Goal: Task Accomplishment & Management: Manage account settings

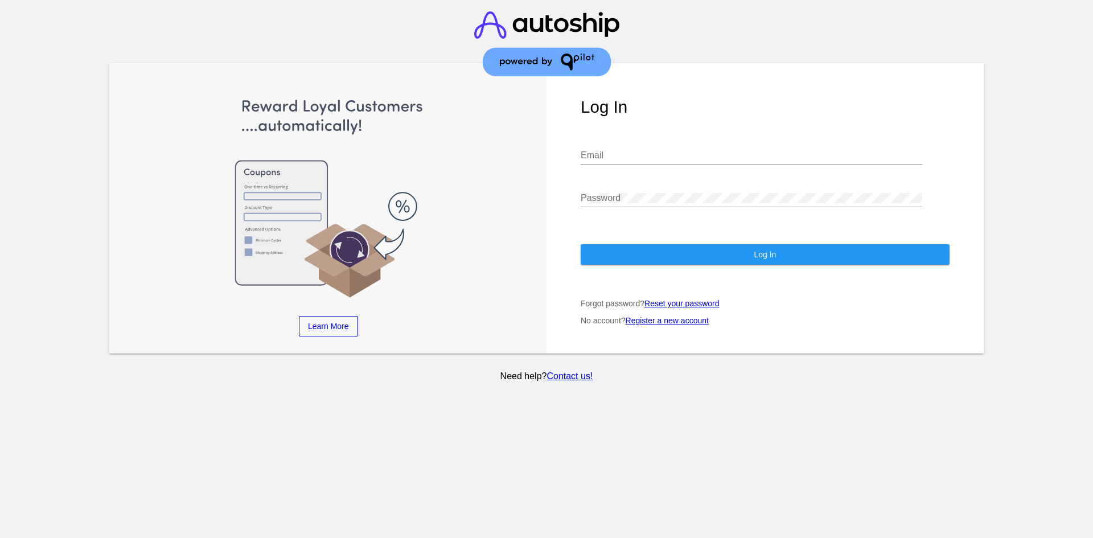
click at [638, 86] on div at bounding box center [546, 45] width 273 height 90
click at [618, 150] on input "Email" at bounding box center [752, 155] width 342 height 10
paste input "[EMAIL_ADDRESS][DOMAIN_NAME]"
type input "[EMAIL_ADDRESS][DOMAIN_NAME]"
click at [735, 244] on button "Log In" at bounding box center [765, 254] width 369 height 21
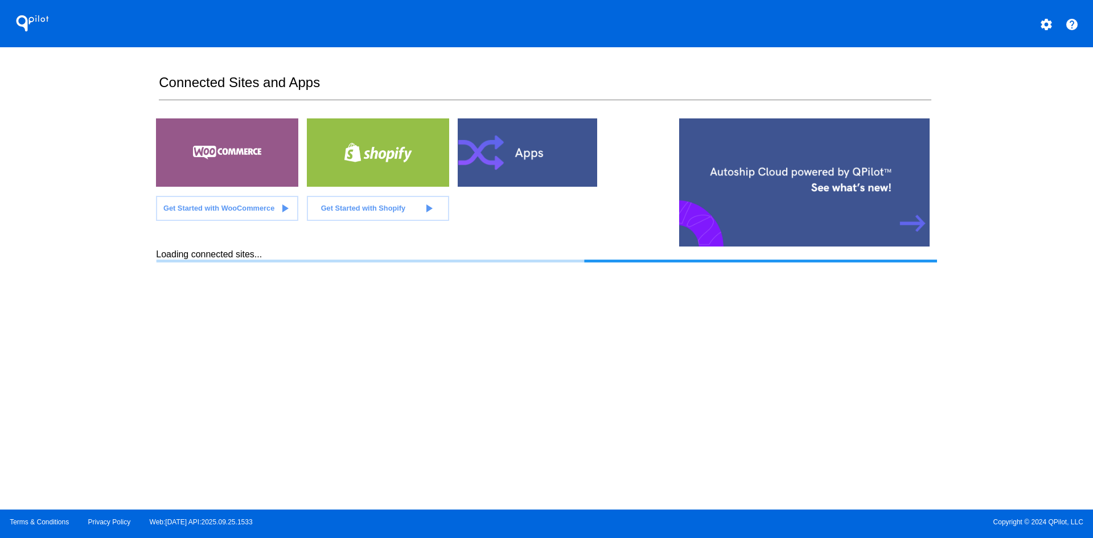
click at [1047, 30] on mat-icon "settings" at bounding box center [1047, 25] width 14 height 14
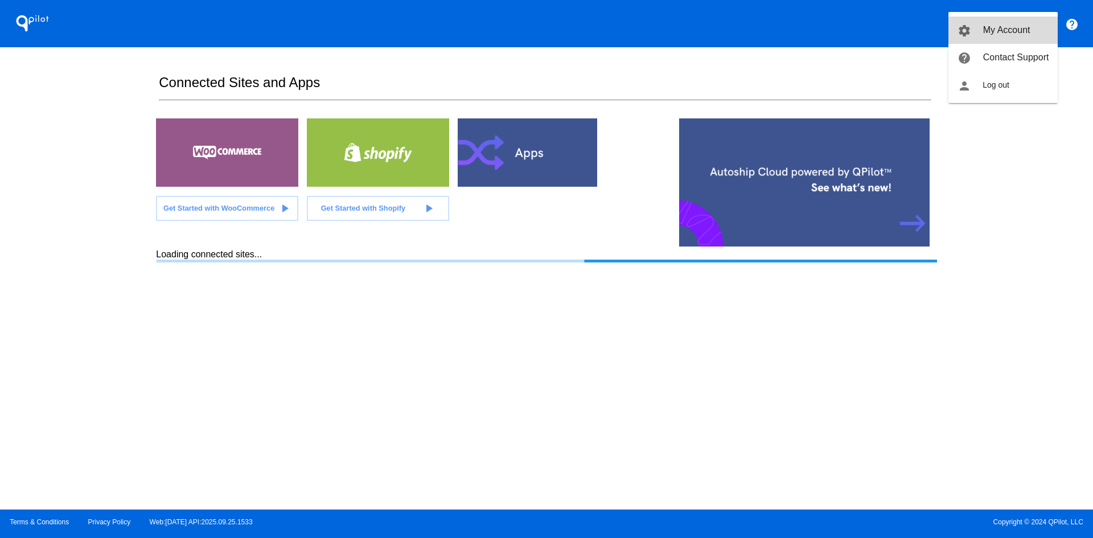
click at [1015, 32] on span "My Account" at bounding box center [1006, 30] width 47 height 10
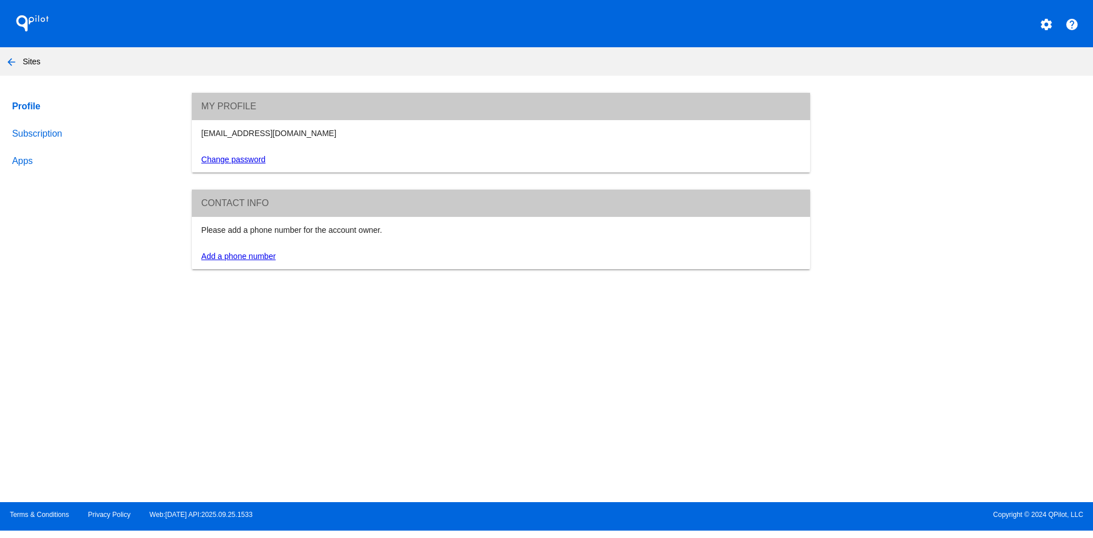
click at [36, 137] on link "Subscription" at bounding box center [91, 133] width 163 height 27
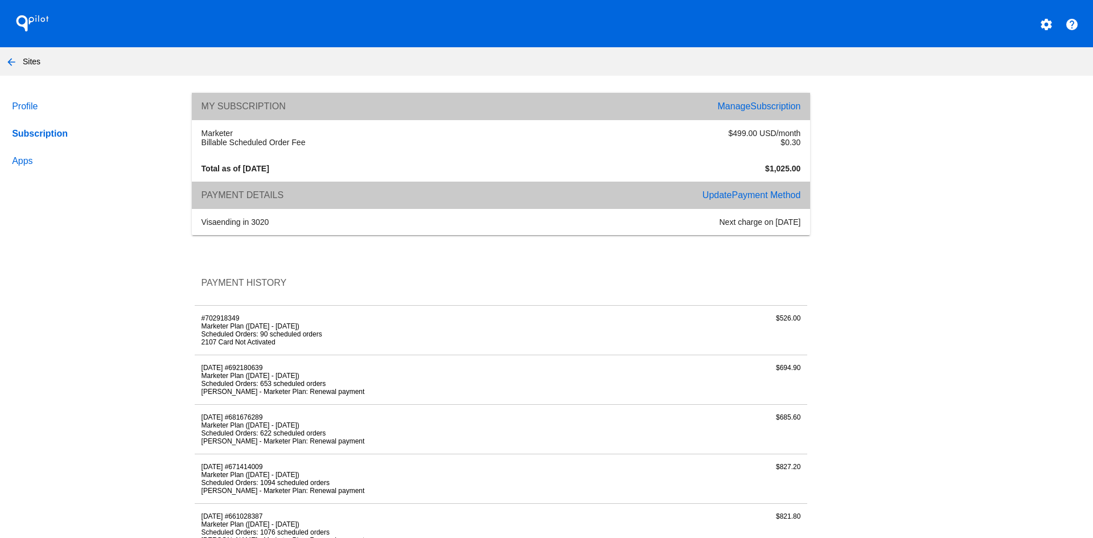
click at [741, 107] on link "Manage Subscription" at bounding box center [759, 106] width 83 height 10
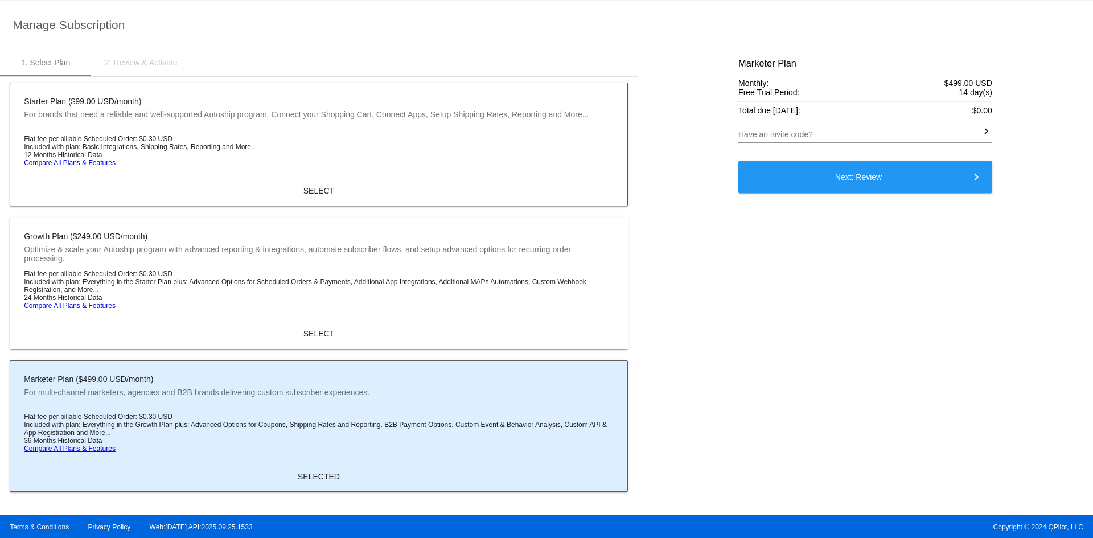
scroll to position [80, 0]
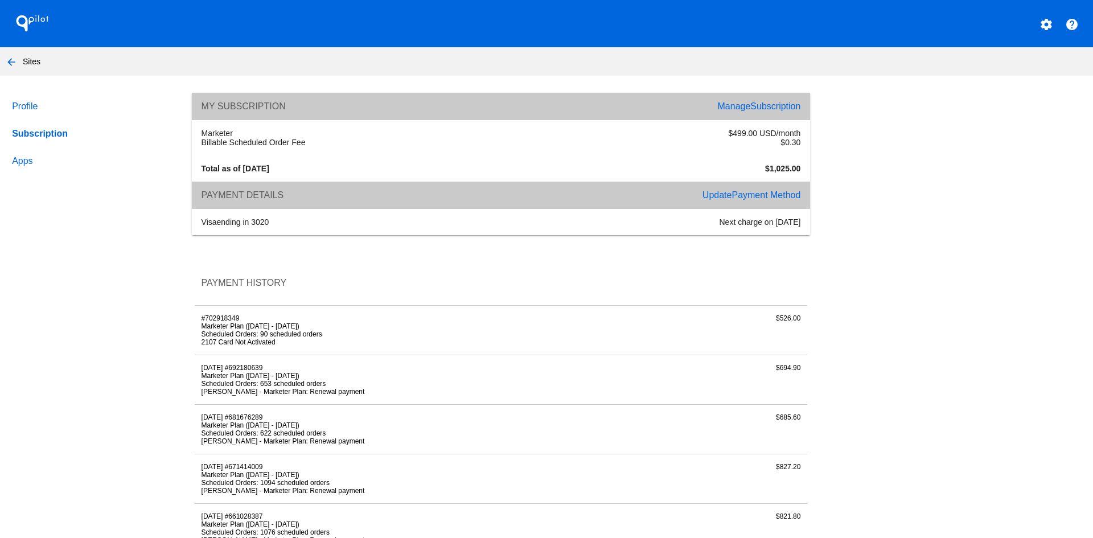
click at [767, 197] on span "Payment Method" at bounding box center [766, 195] width 69 height 10
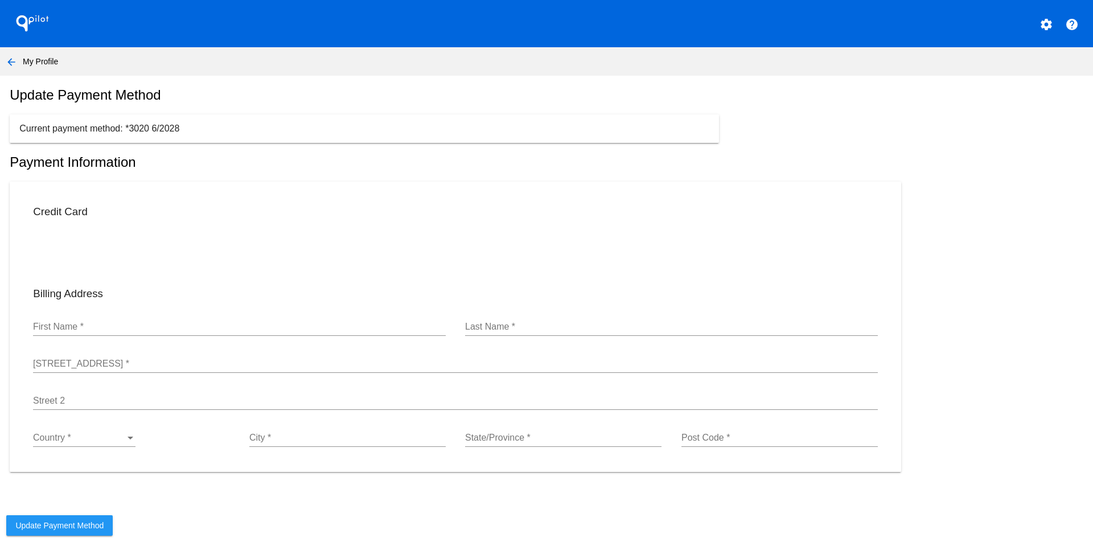
click at [73, 330] on input "First Name *" at bounding box center [239, 327] width 413 height 10
type input "Pramjit"
type input "Nibber"
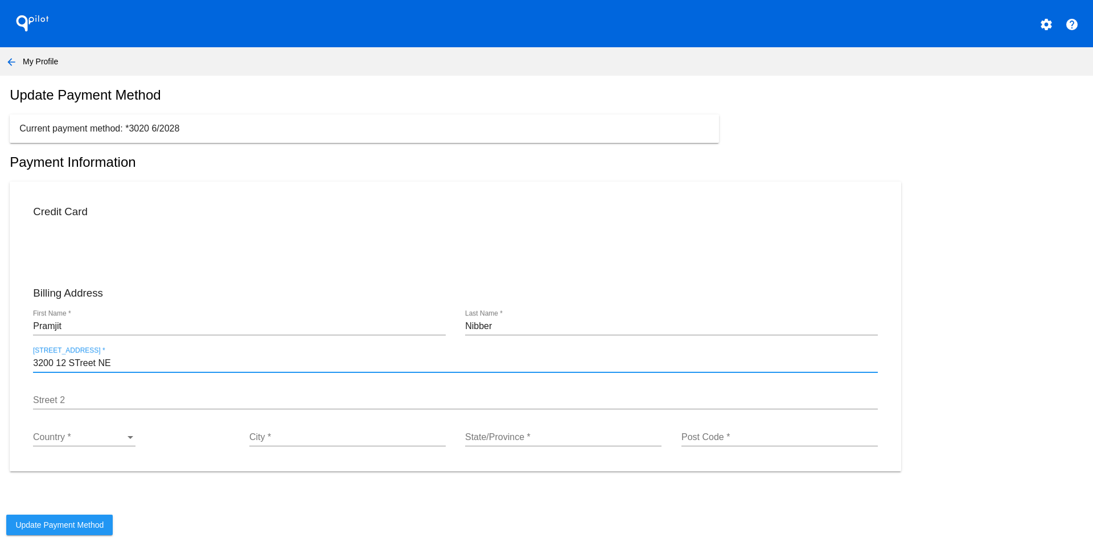
type input "3200 12 STreet NE"
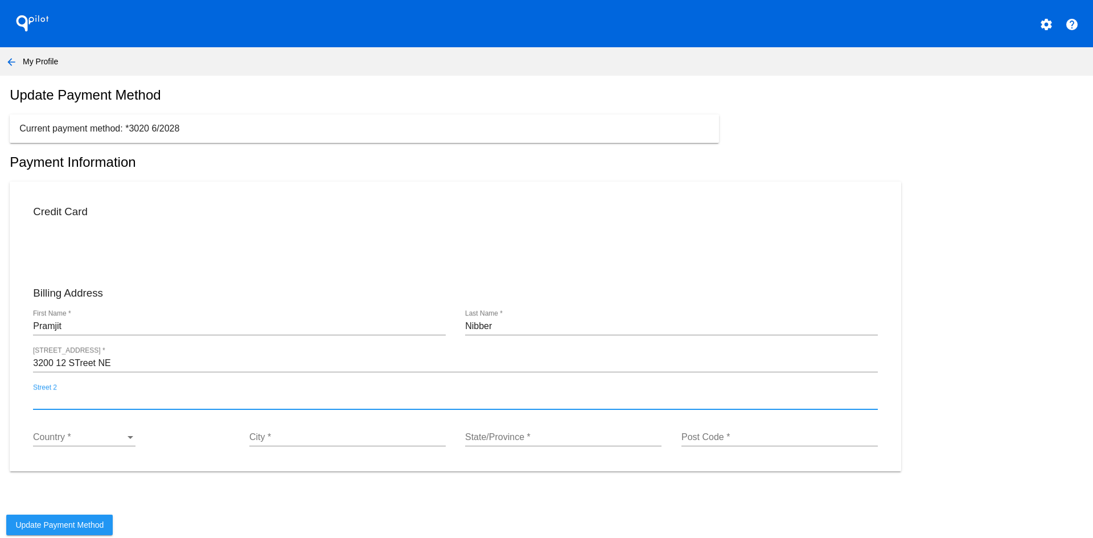
type input "C"
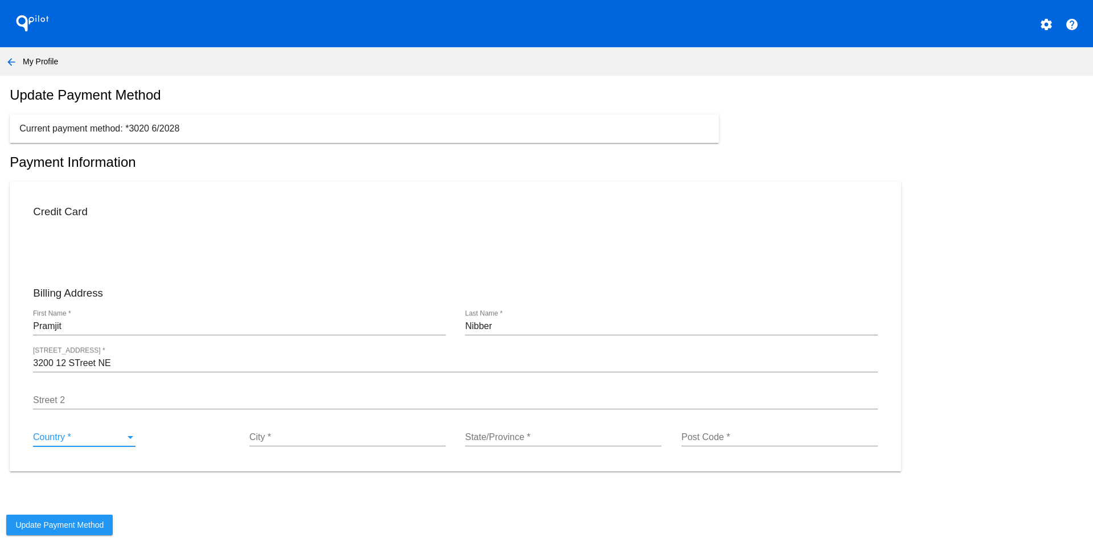
click at [108, 442] on div "Country *" at bounding box center [79, 437] width 92 height 10
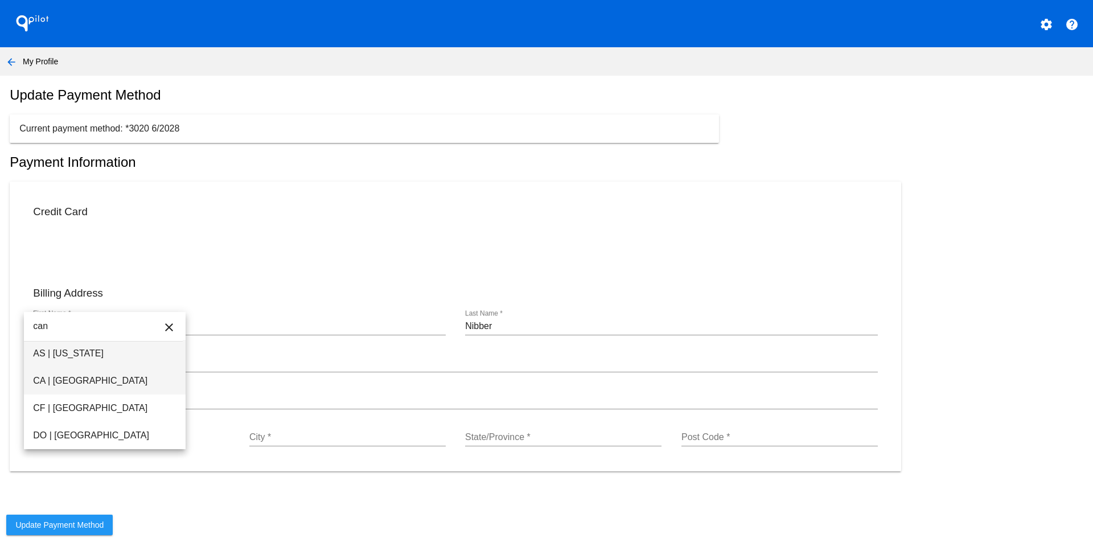
type input "can"
click at [68, 378] on span "CA | [GEOGRAPHIC_DATA]" at bounding box center [105, 380] width 144 height 27
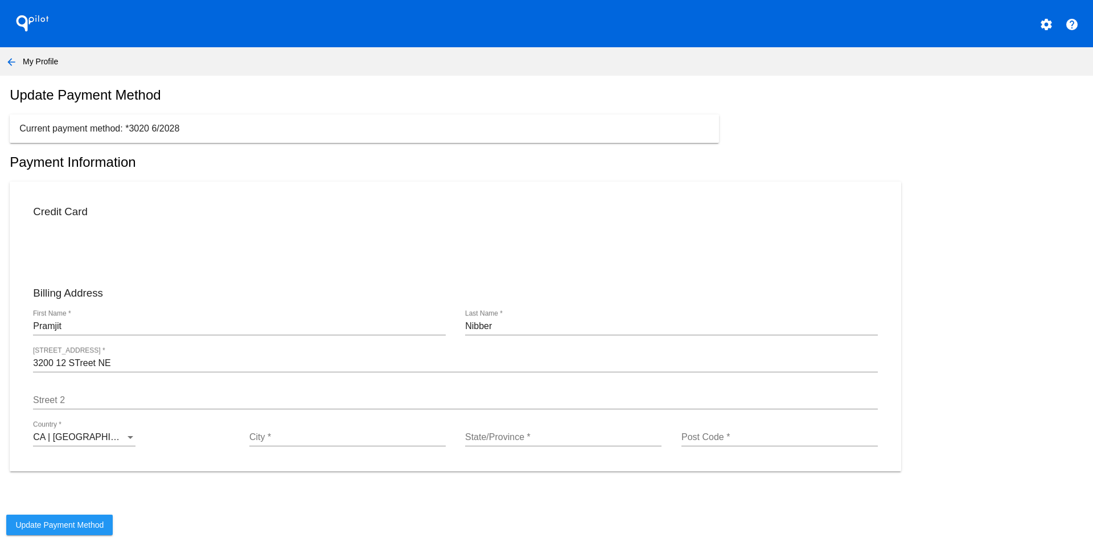
click at [324, 454] on div "City *" at bounding box center [347, 439] width 196 height 37
click at [323, 442] on input "City *" at bounding box center [347, 437] width 196 height 10
type input "[GEOGRAPHIC_DATA]"
type input "AB"
type input "T2E8H9"
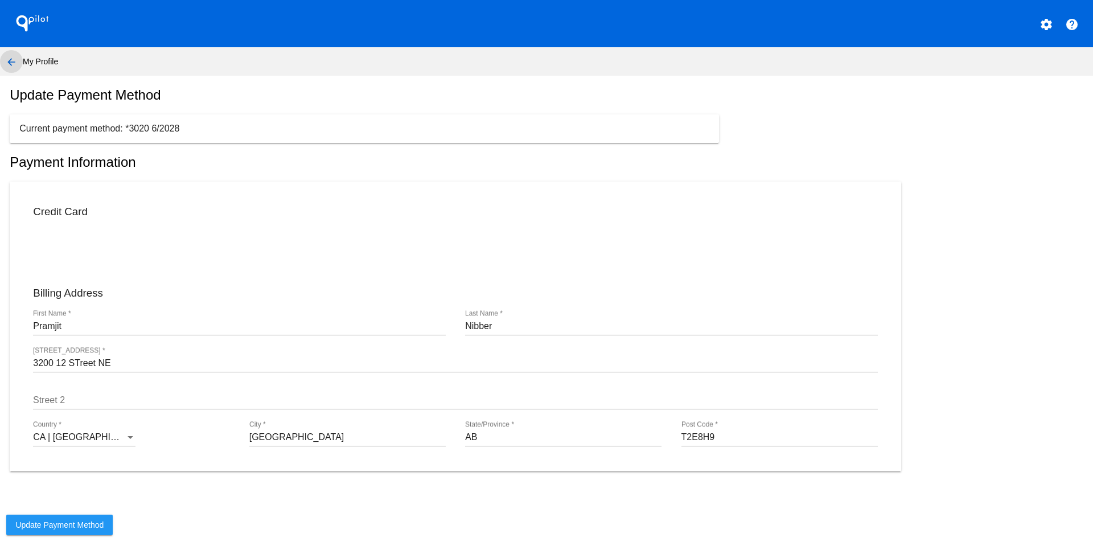
click at [8, 55] on mat-icon "arrow_back" at bounding box center [12, 62] width 14 height 14
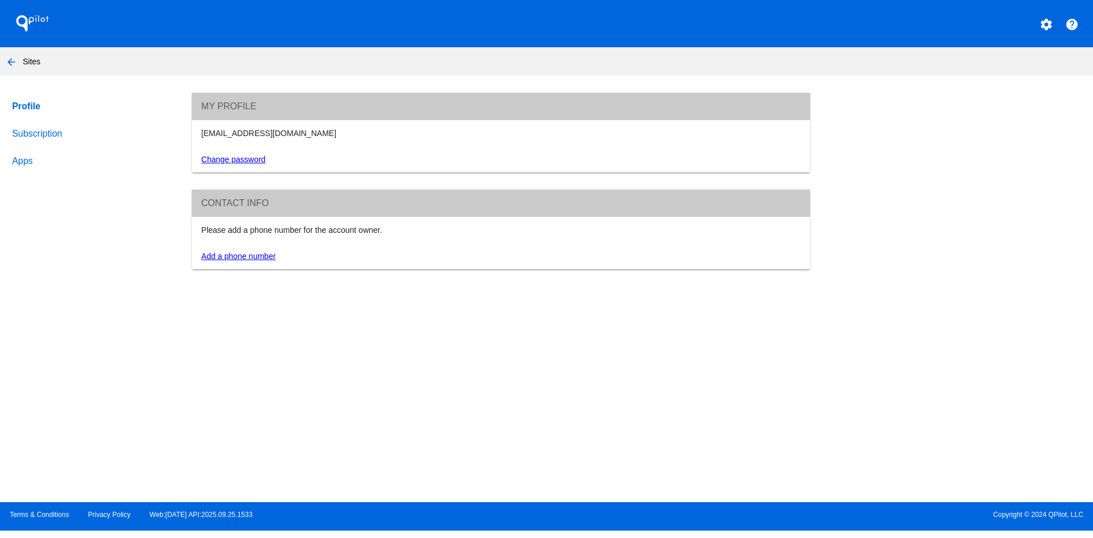
click at [7, 62] on mat-icon "arrow_back" at bounding box center [12, 62] width 14 height 14
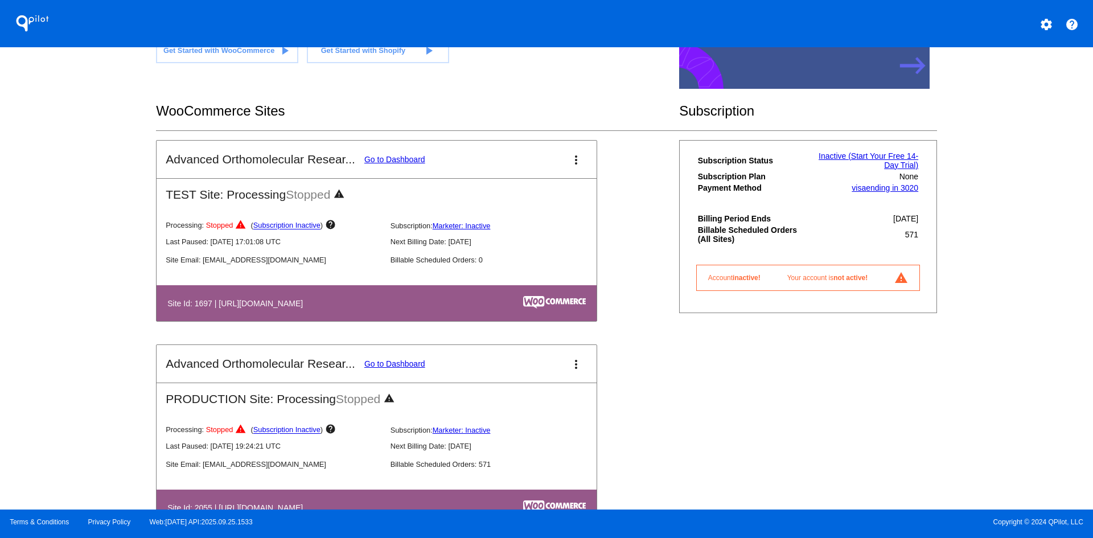
scroll to position [140, 0]
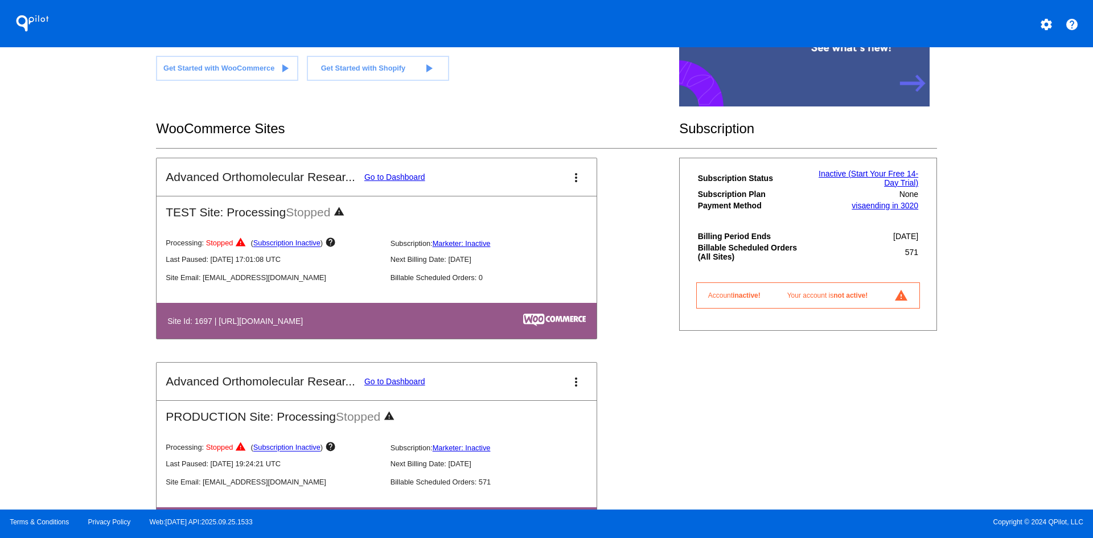
click at [800, 295] on span "Your account is not active!" at bounding box center [828, 296] width 81 height 8
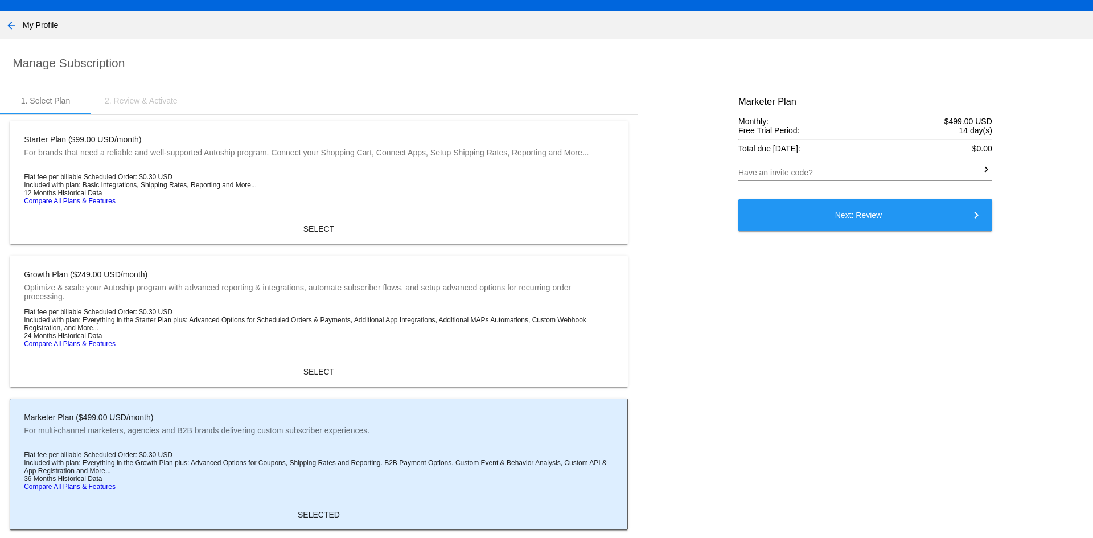
scroll to position [57, 0]
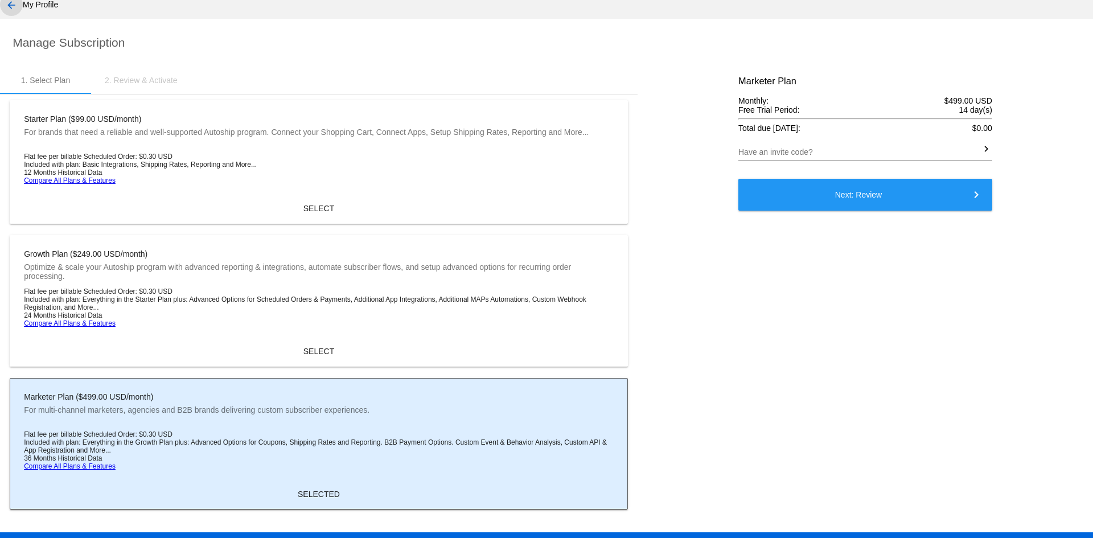
click at [6, 10] on mat-icon "arrow_back" at bounding box center [12, 5] width 14 height 14
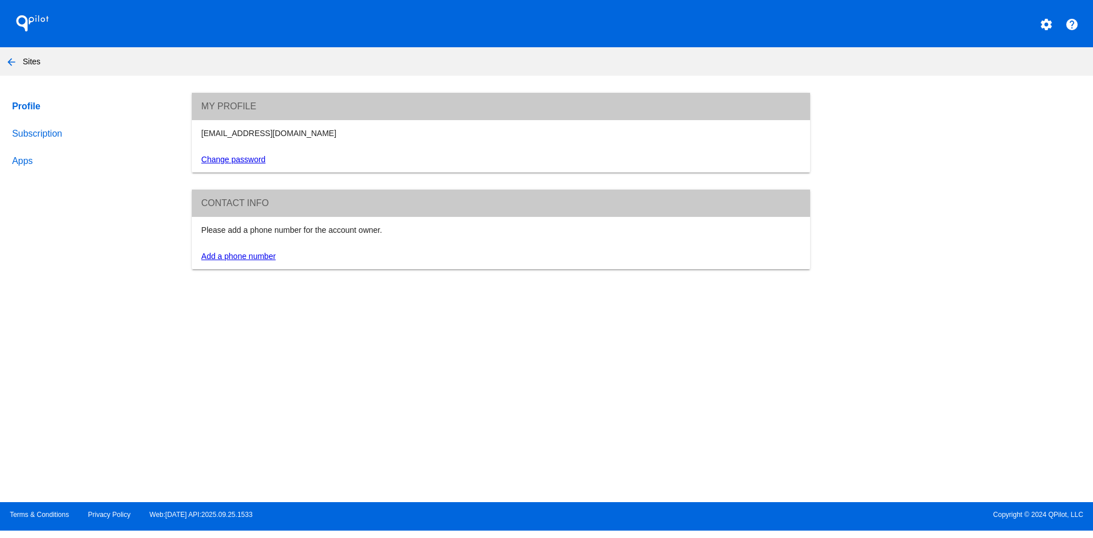
click at [38, 125] on link "Subscription" at bounding box center [91, 133] width 163 height 27
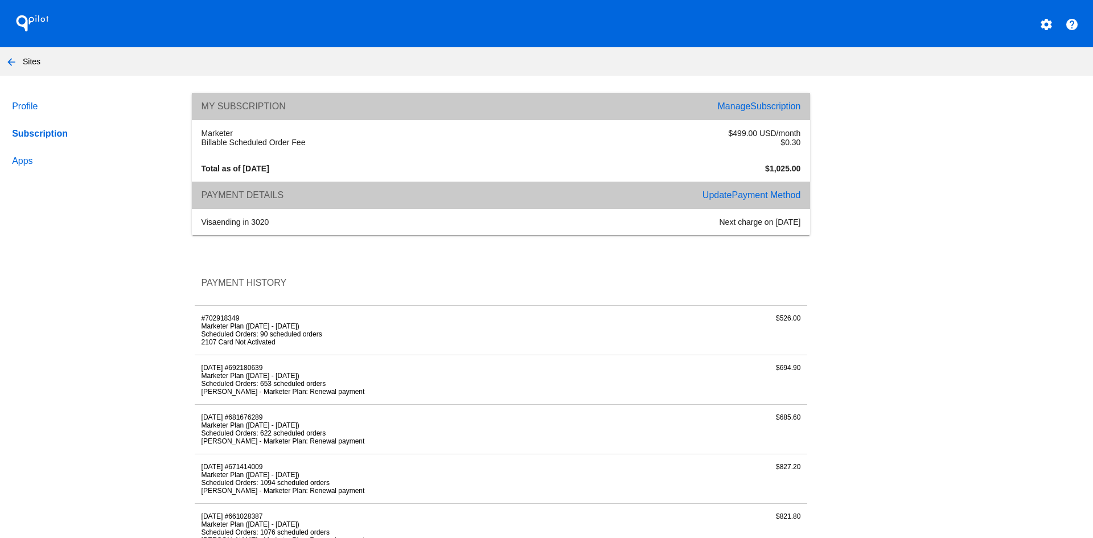
click at [766, 227] on div "visa ending in 3020 Next charge on [DATE]" at bounding box center [501, 222] width 618 height 26
drag, startPoint x: 281, startPoint y: 342, endPoint x: 185, endPoint y: 319, distance: 98.9
click at [8, 56] on button "arrow_back" at bounding box center [11, 61] width 23 height 23
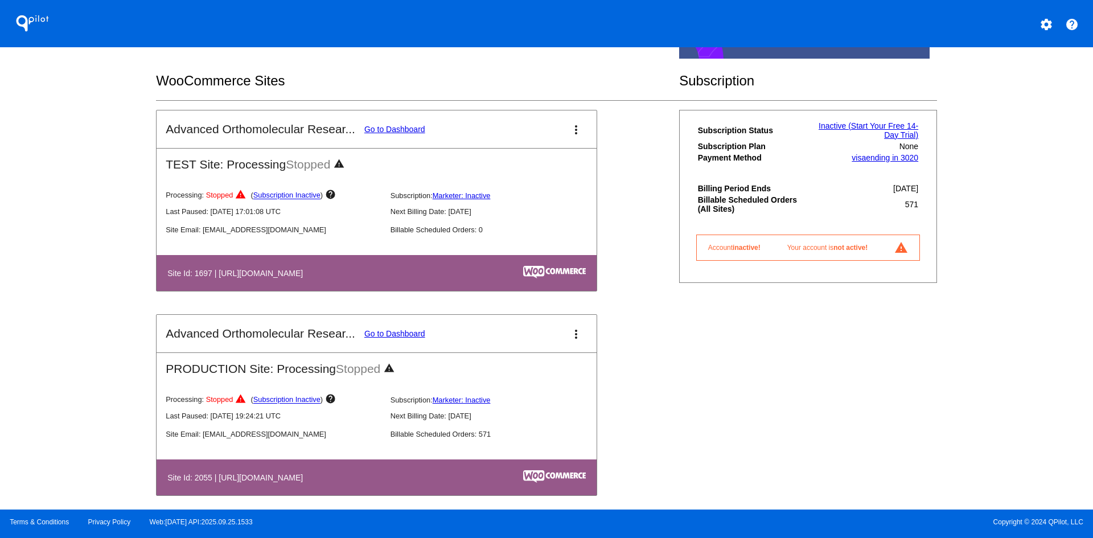
scroll to position [197, 0]
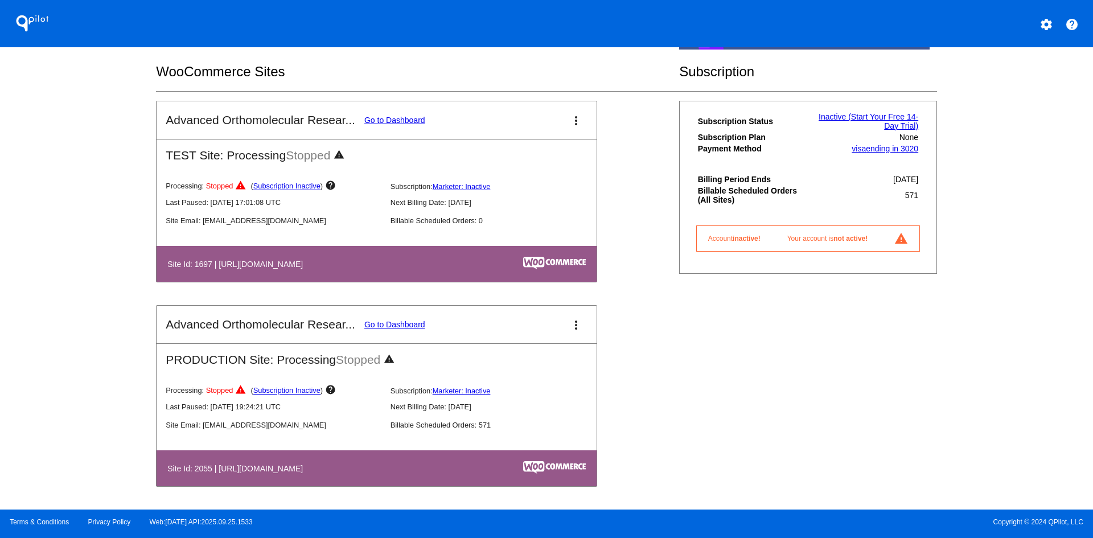
click at [842, 245] on link "Account inactive! Your account is not active! report_problem_ourlined" at bounding box center [808, 239] width 224 height 26
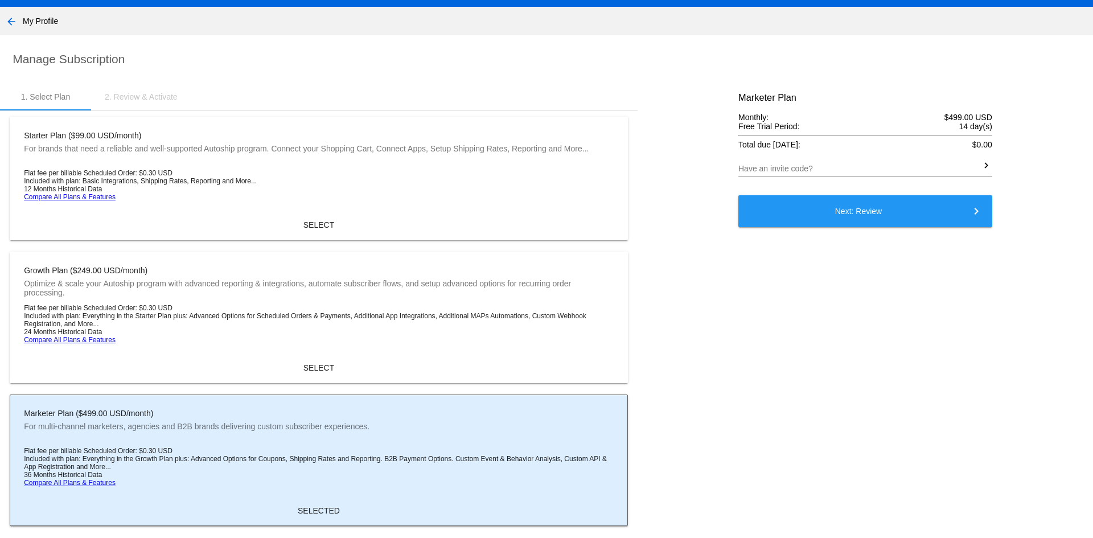
scroll to position [80, 0]
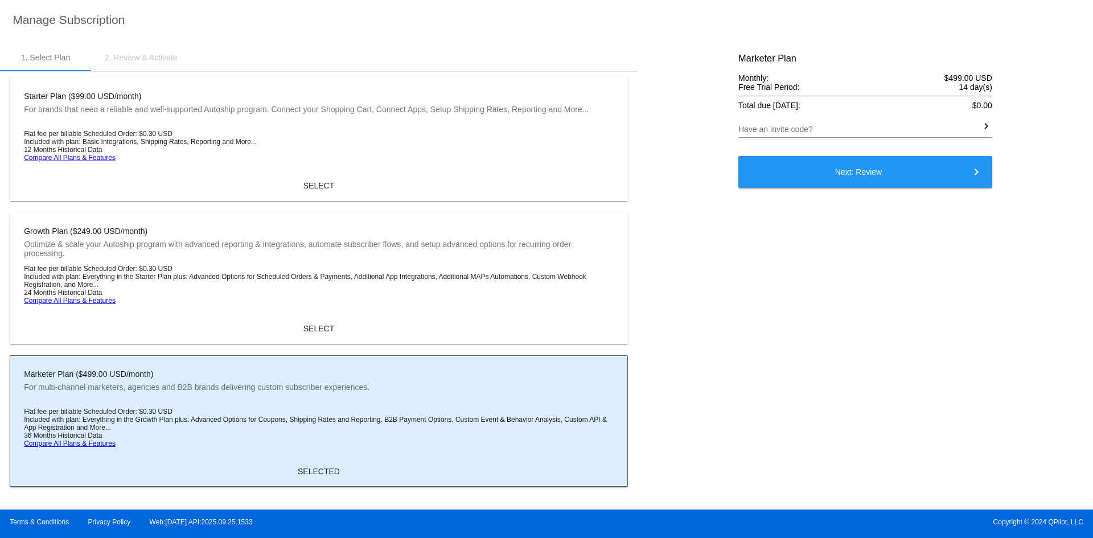
drag, startPoint x: 871, startPoint y: 179, endPoint x: 871, endPoint y: 186, distance: 6.8
click at [871, 178] on button "Next: Review keyboard_arrow_right" at bounding box center [866, 172] width 254 height 32
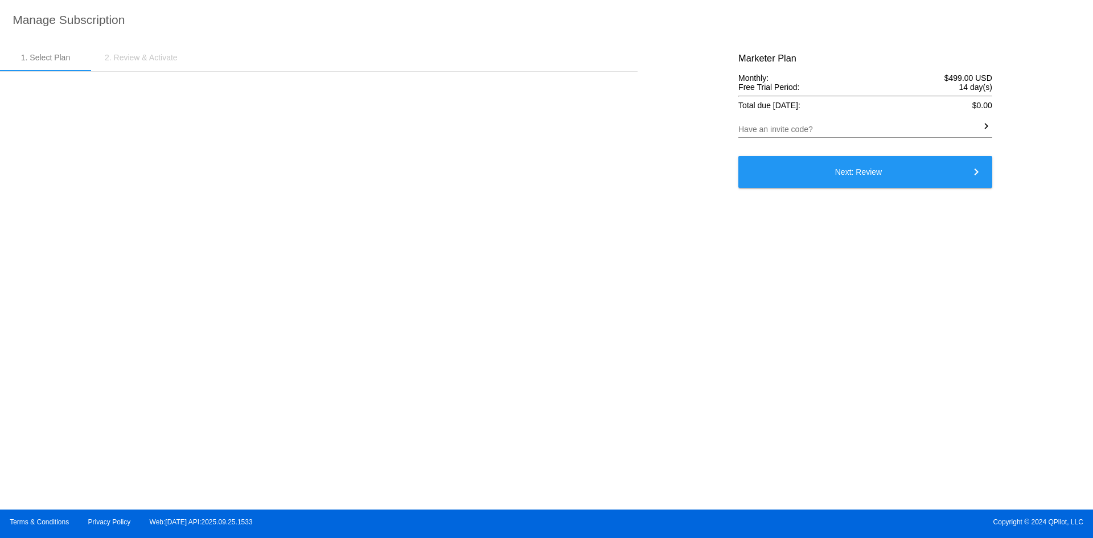
scroll to position [0, 0]
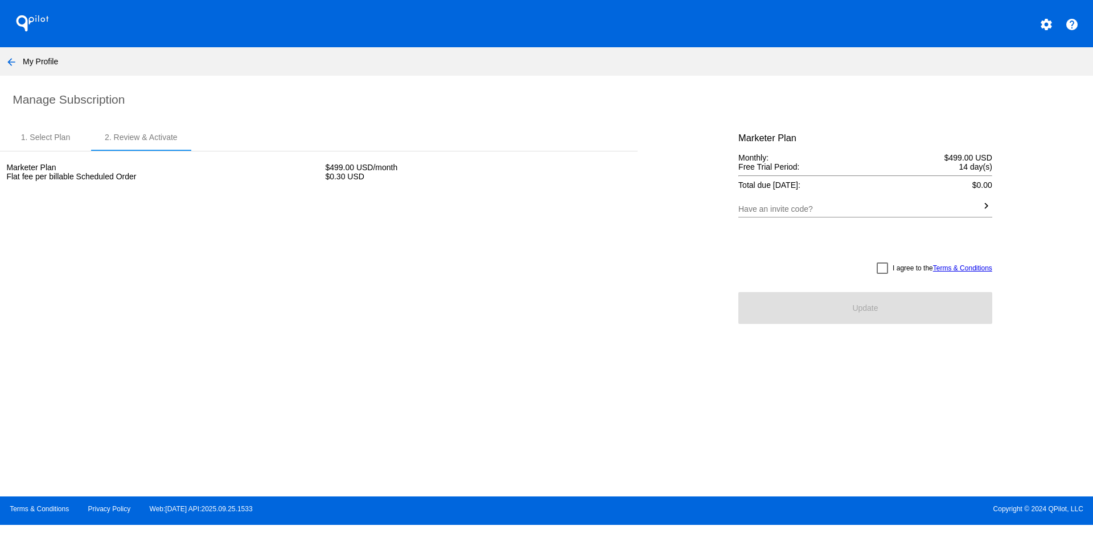
drag, startPoint x: 873, startPoint y: 261, endPoint x: 883, endPoint y: 266, distance: 11.5
click at [877, 263] on div "Marketer Plan Monthly: $499.00 USD Free Trial Period: 14 day(s) Total due [DATE…" at bounding box center [866, 228] width 254 height 191
click at [880, 268] on div at bounding box center [882, 268] width 11 height 11
click at [882, 274] on input "I agree to the Terms & Conditions" at bounding box center [882, 274] width 1 height 1
checkbox input "true"
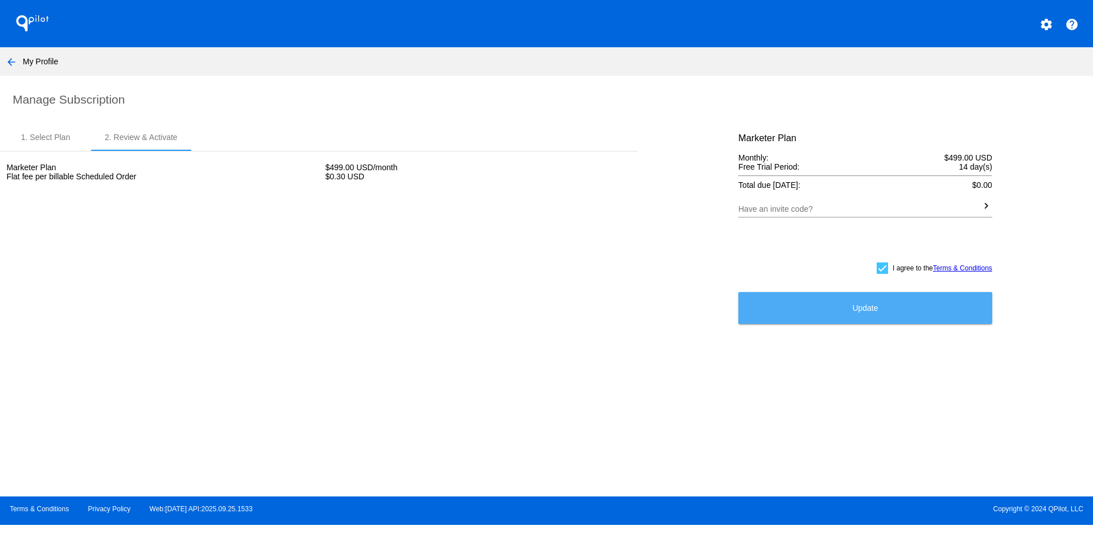
click at [882, 304] on button "Update" at bounding box center [866, 308] width 254 height 32
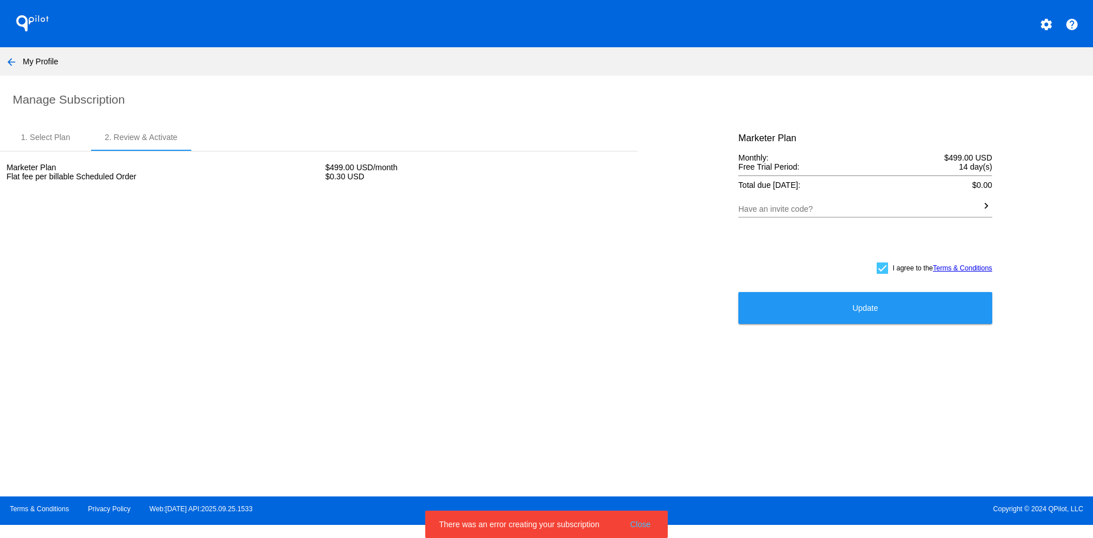
click at [637, 523] on button "Close" at bounding box center [640, 524] width 27 height 11
click at [16, 51] on button "arrow_back" at bounding box center [11, 61] width 23 height 23
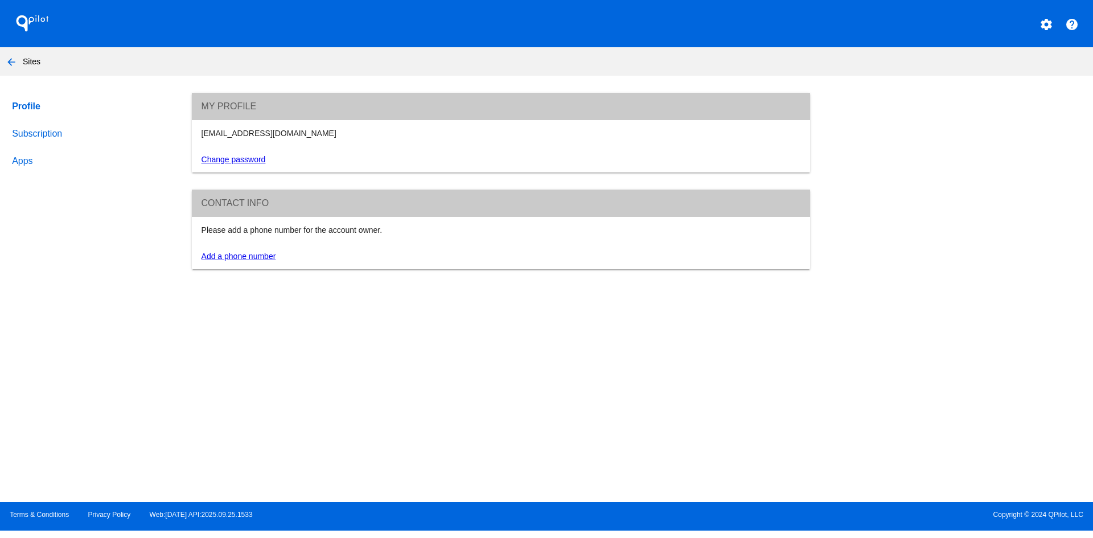
click at [55, 142] on link "Subscription" at bounding box center [91, 133] width 163 height 27
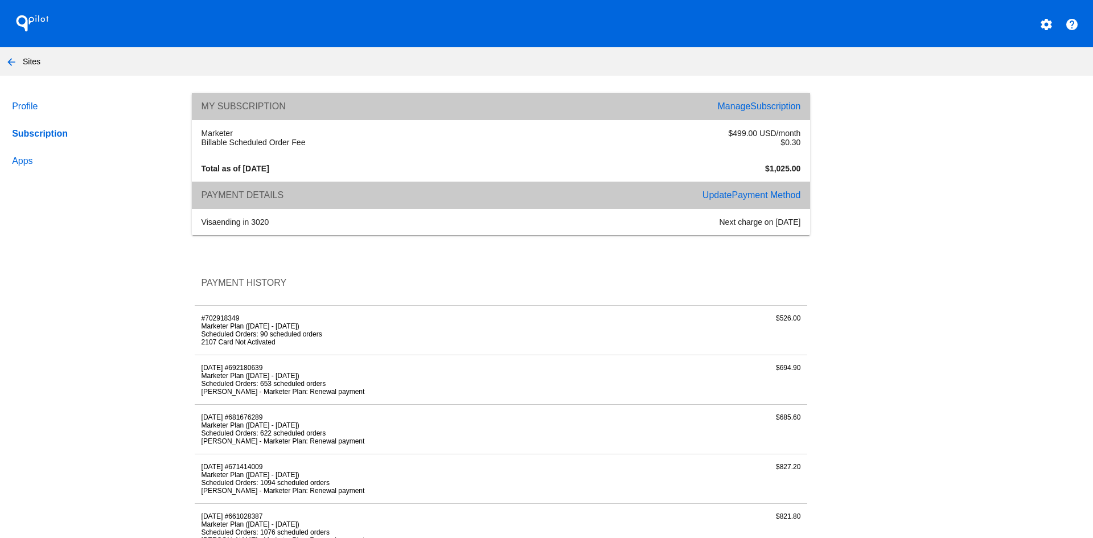
click at [747, 229] on div "visa ending in 3020 Next charge on [DATE]" at bounding box center [501, 222] width 618 height 26
click at [747, 221] on div "Next charge on [DATE]" at bounding box center [654, 222] width 306 height 9
click at [271, 332] on li "Scheduled Orders: 90 scheduled orders" at bounding box center [399, 334] width 395 height 8
click at [259, 334] on li "Scheduled Orders: 90 scheduled orders" at bounding box center [399, 334] width 395 height 8
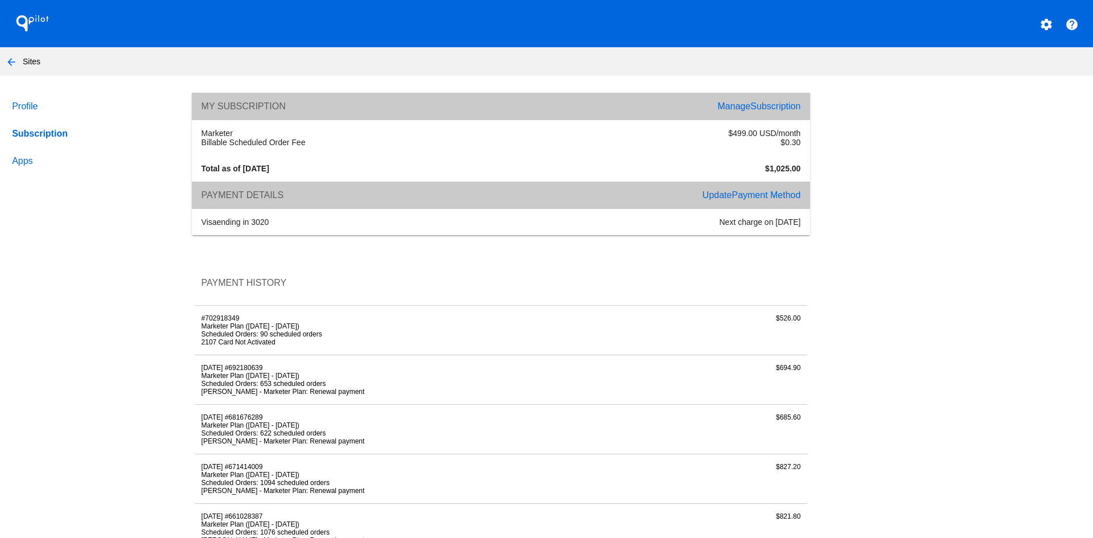
click at [733, 197] on span "Payment Method" at bounding box center [766, 195] width 69 height 10
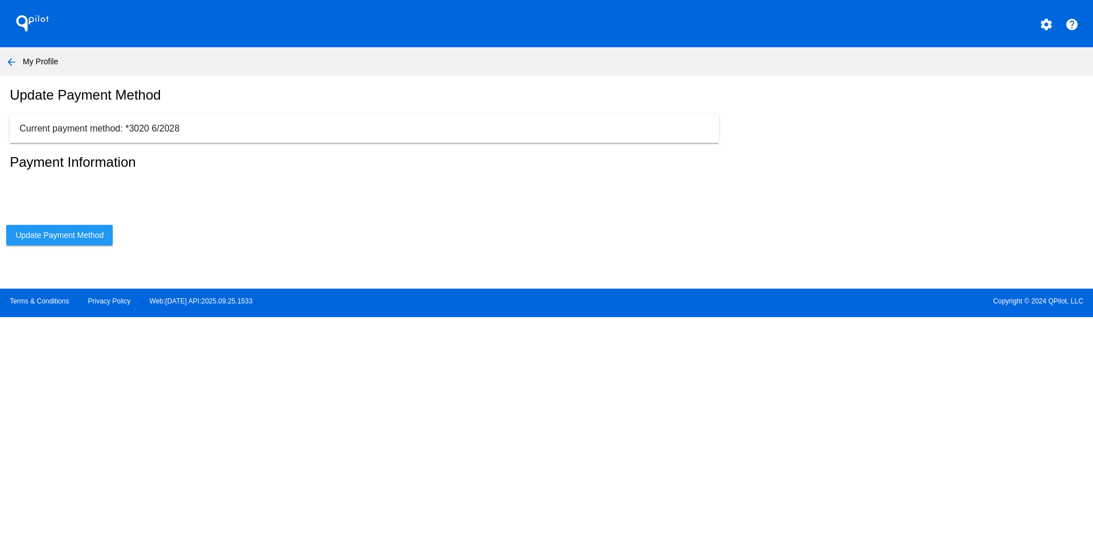
click at [131, 134] on p "Current payment method: *3020 6/2028" at bounding box center [364, 129] width 690 height 10
click at [280, 207] on app-subscription-billing "QPilot settings help arrow_back My Profile Update Payment Method Current paymen…" at bounding box center [546, 158] width 1093 height 317
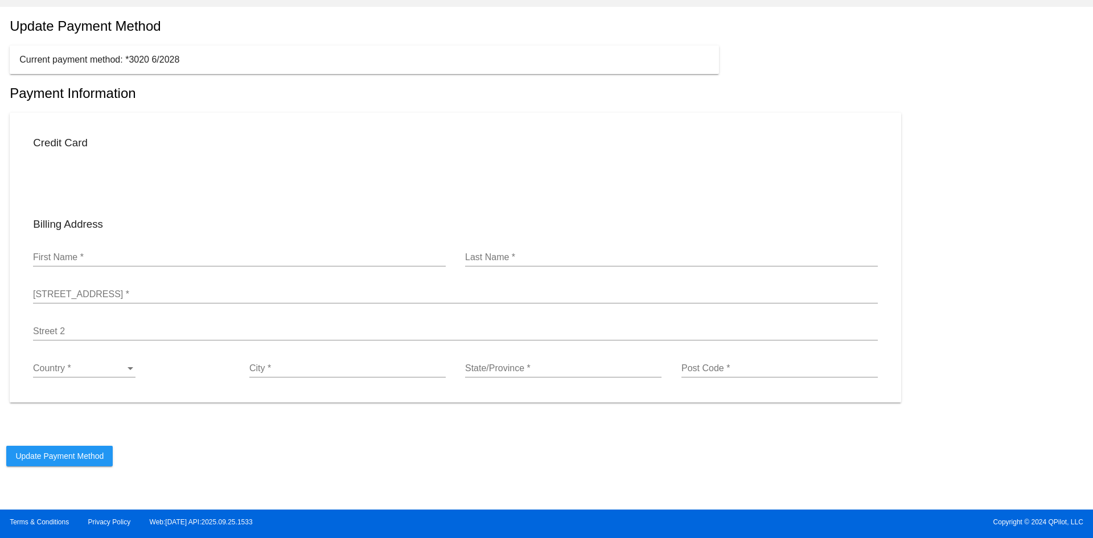
scroll to position [76, 0]
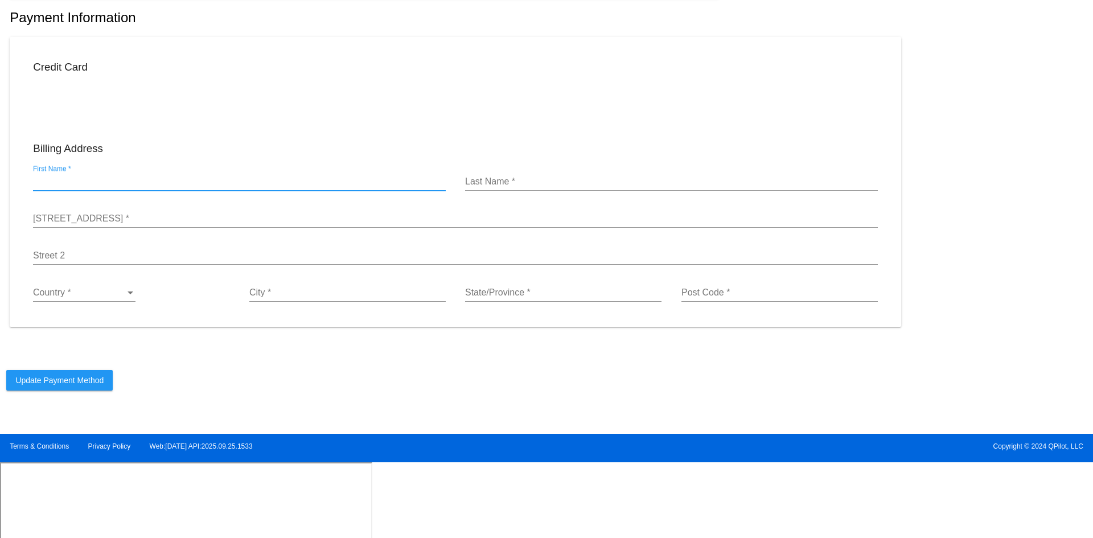
click at [60, 187] on input "First Name *" at bounding box center [239, 182] width 413 height 10
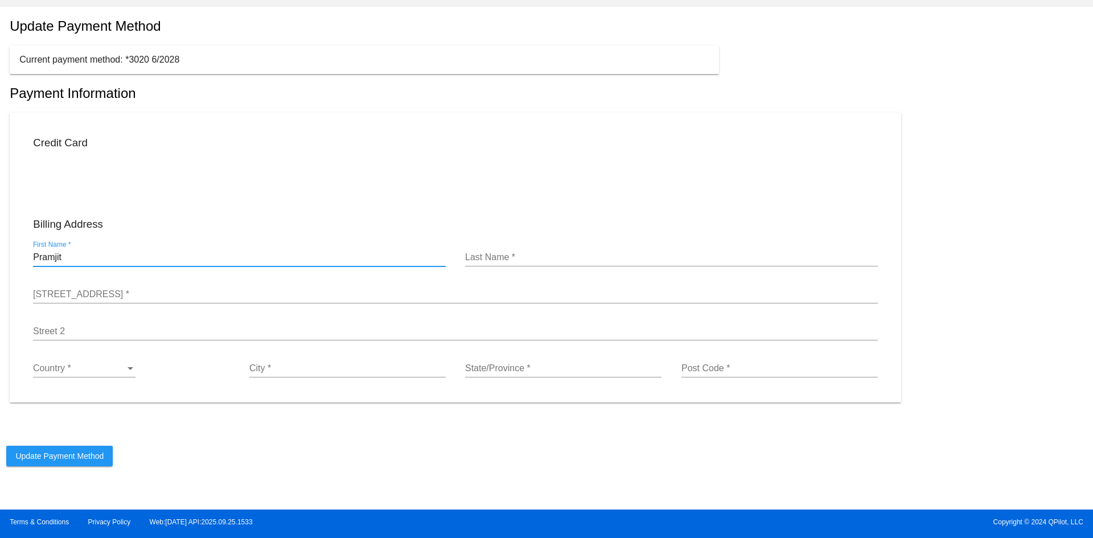
type input "Pramjit"
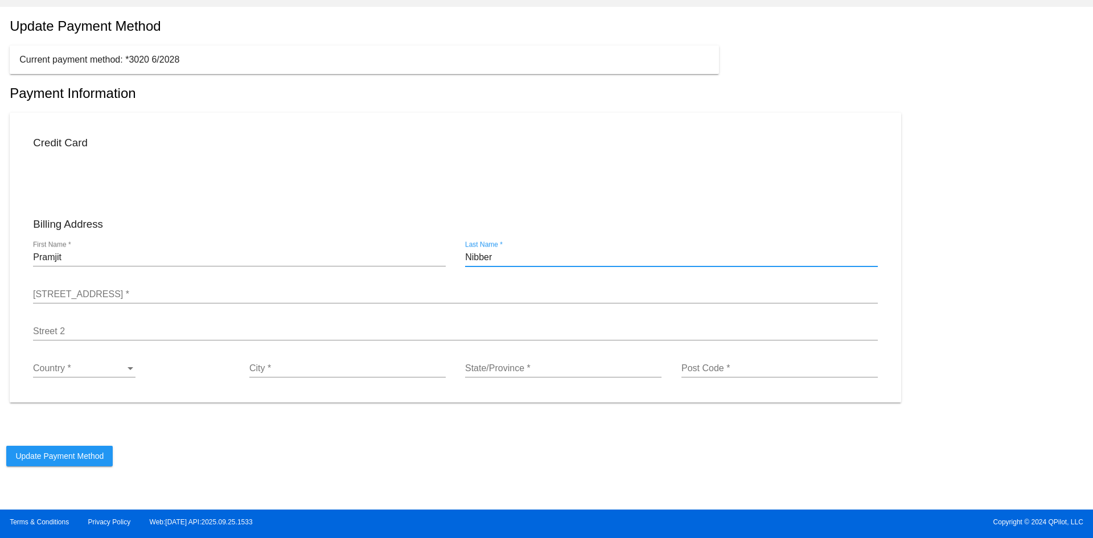
type input "Nibber"
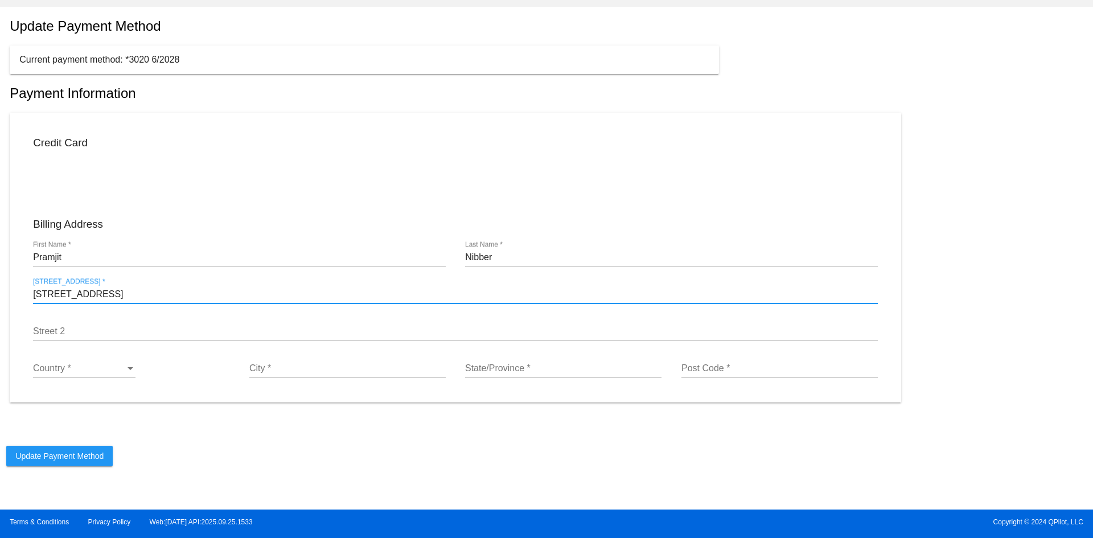
type input "[STREET_ADDRESS]"
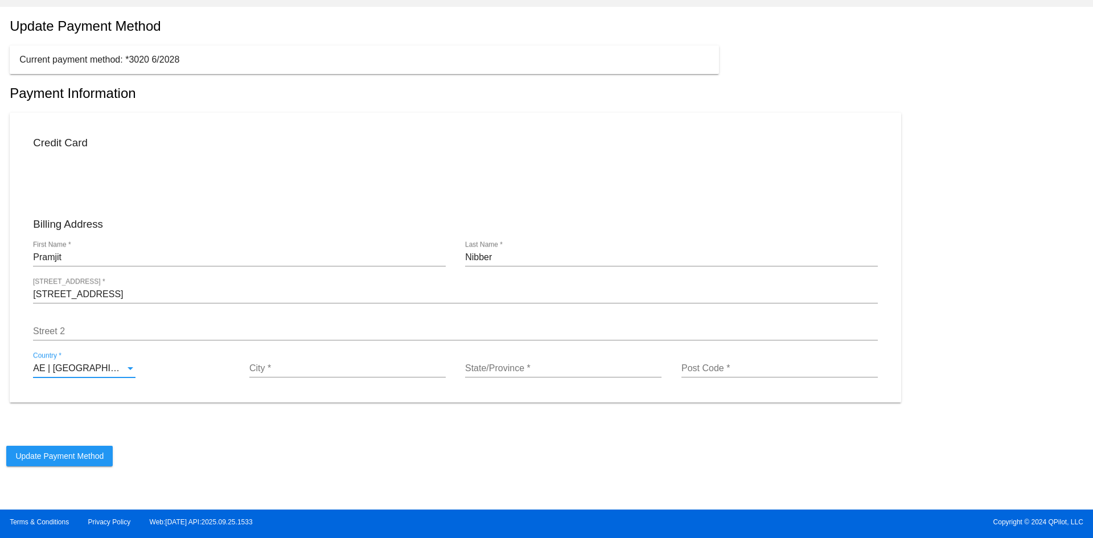
click at [95, 376] on div "AE | [GEOGRAPHIC_DATA] Country *" at bounding box center [84, 365] width 103 height 26
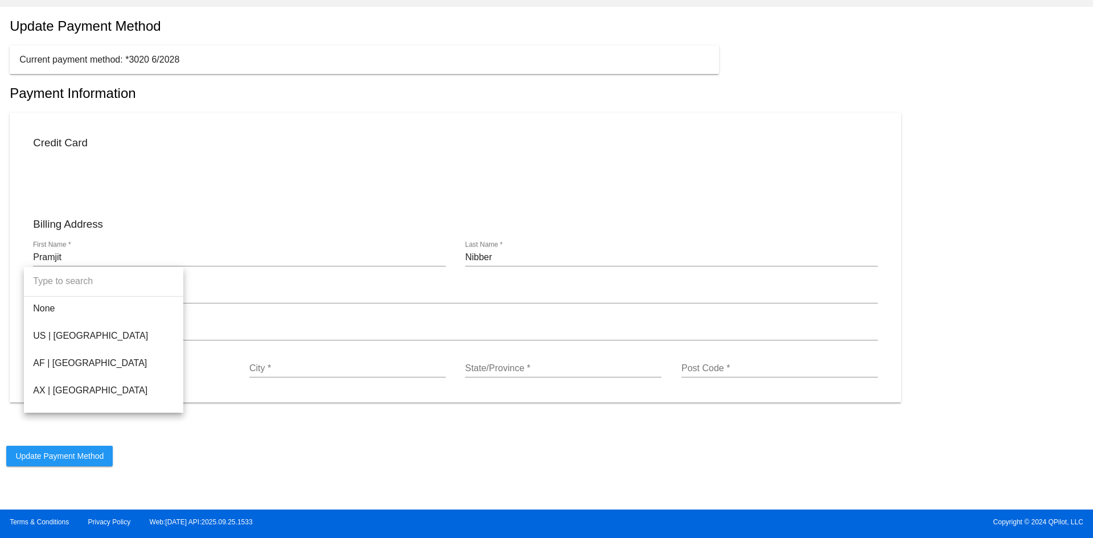
scroll to position [6364, 0]
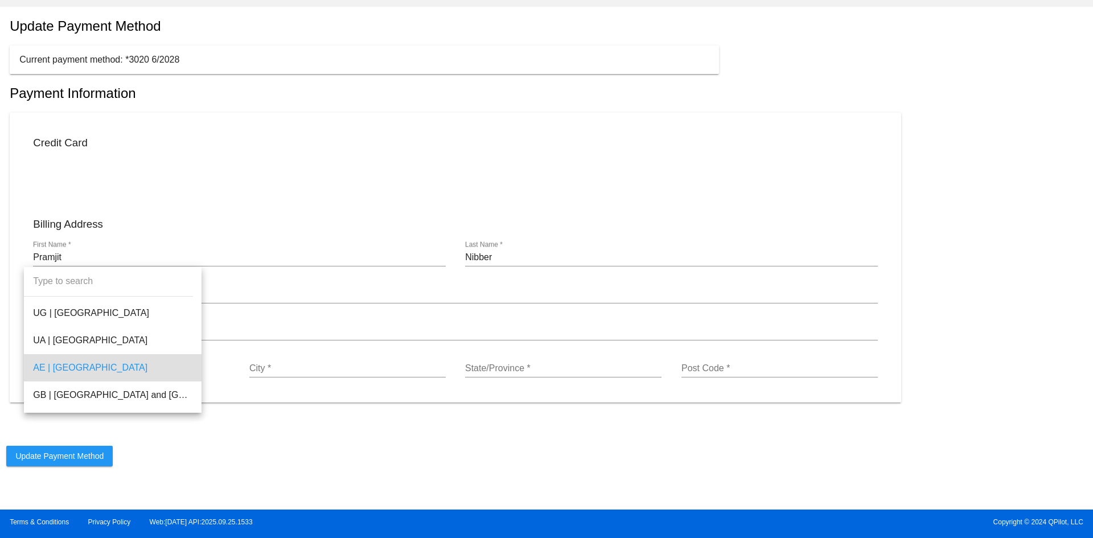
click at [76, 280] on input "dropdown search" at bounding box center [108, 282] width 169 height 30
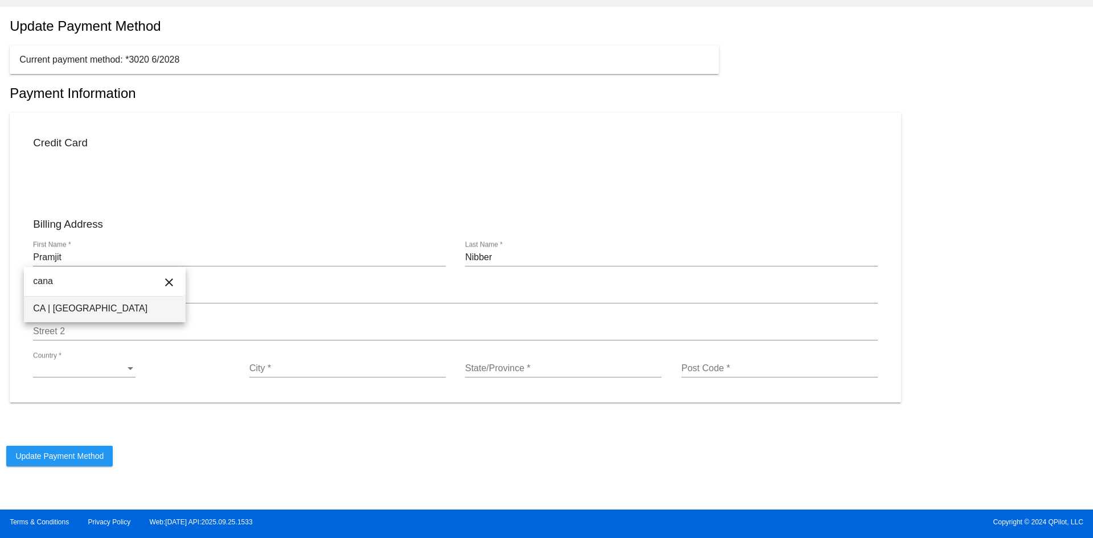
type input "cana"
click at [88, 314] on span "CA | [GEOGRAPHIC_DATA]" at bounding box center [105, 308] width 144 height 27
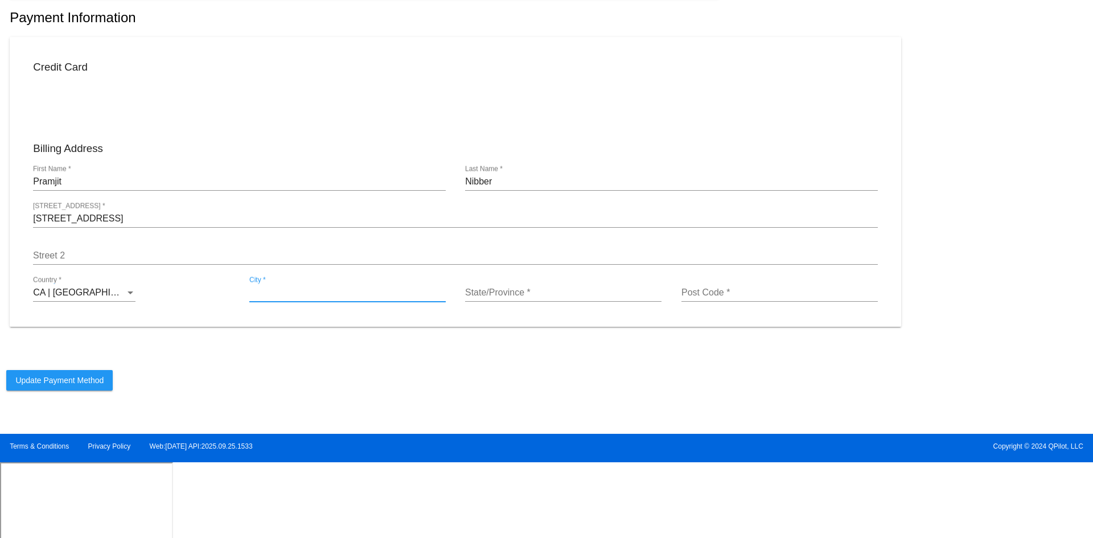
click at [289, 298] on input "City *" at bounding box center [347, 293] width 196 height 10
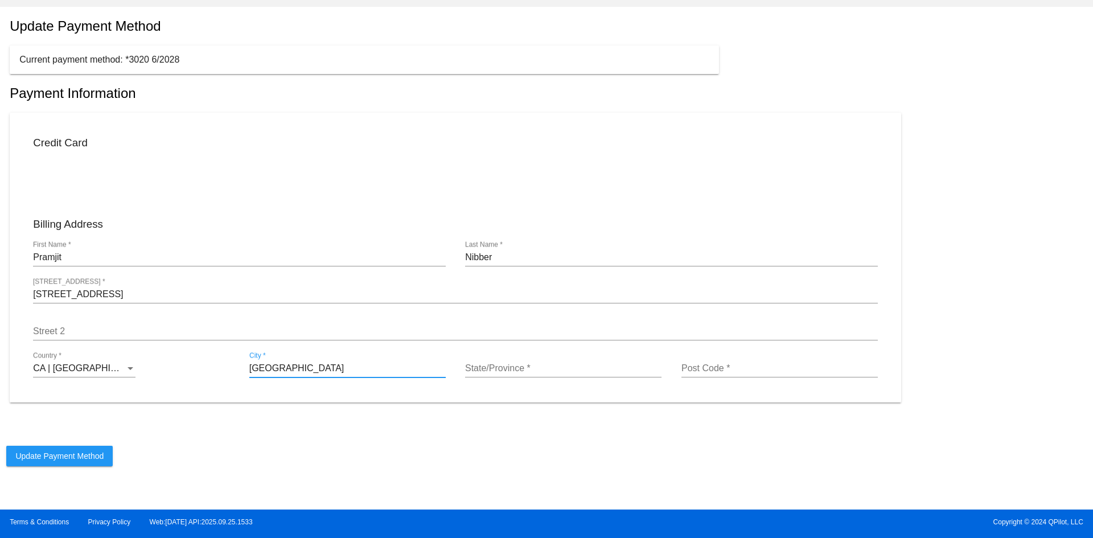
type input "[GEOGRAPHIC_DATA]"
type input "AB"
type input "T2E8H9"
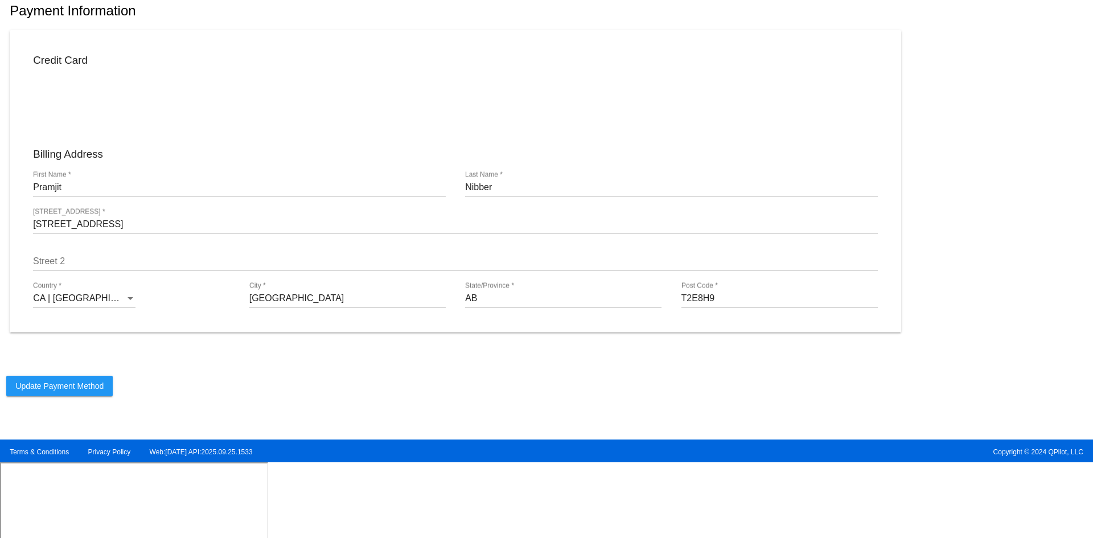
click at [307, 161] on h3 "Billing Address" at bounding box center [455, 154] width 845 height 13
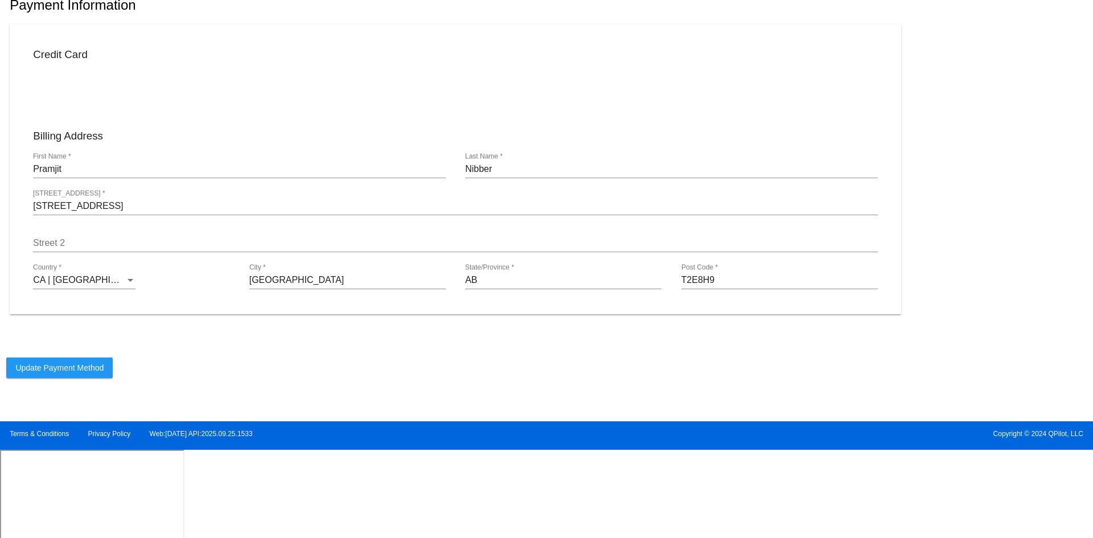
scroll to position [76, 0]
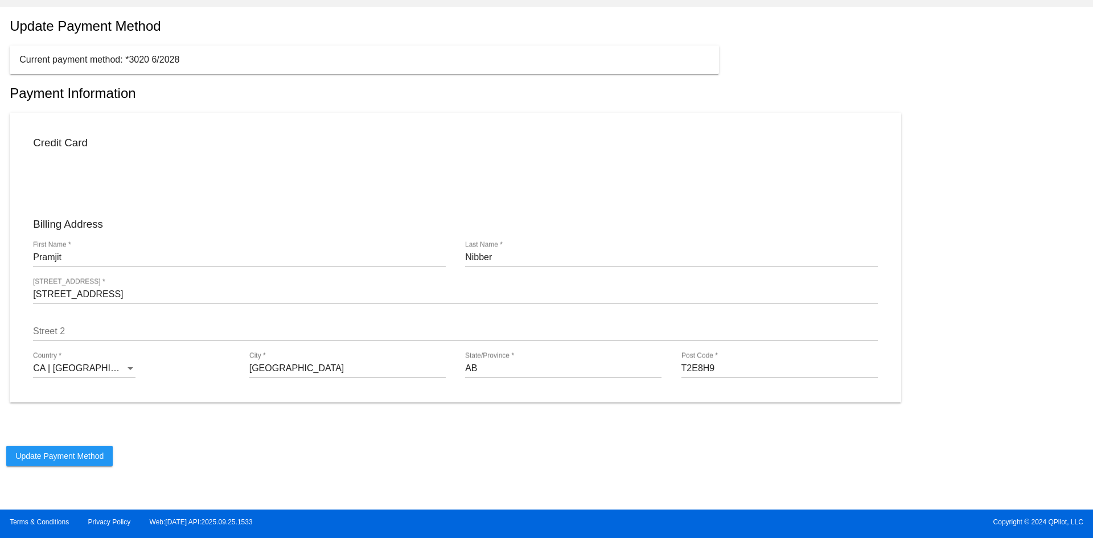
click at [66, 460] on span "Update Payment Method" at bounding box center [59, 456] width 88 height 9
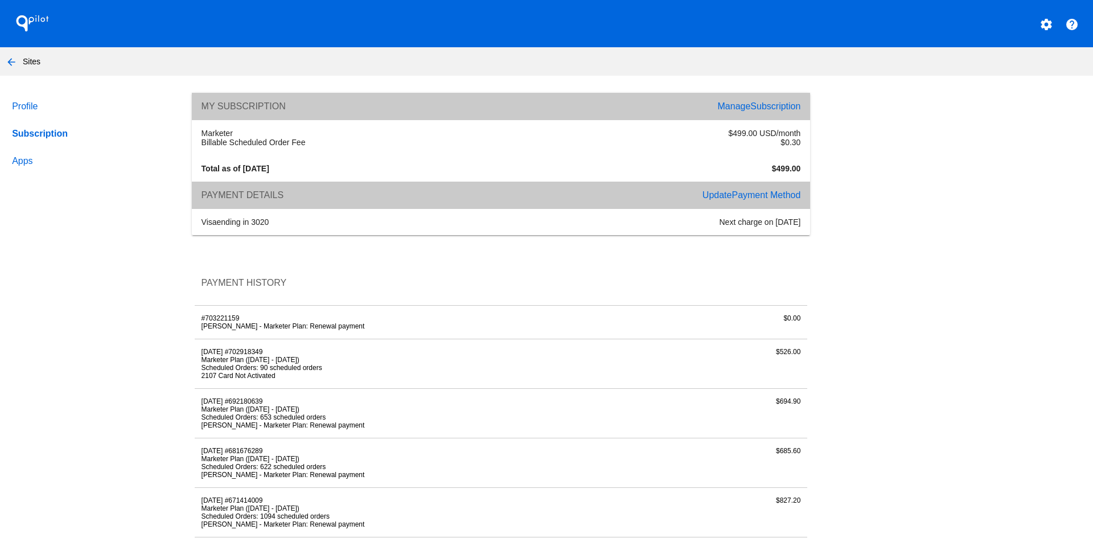
click at [14, 67] on mat-icon "arrow_back" at bounding box center [12, 62] width 14 height 14
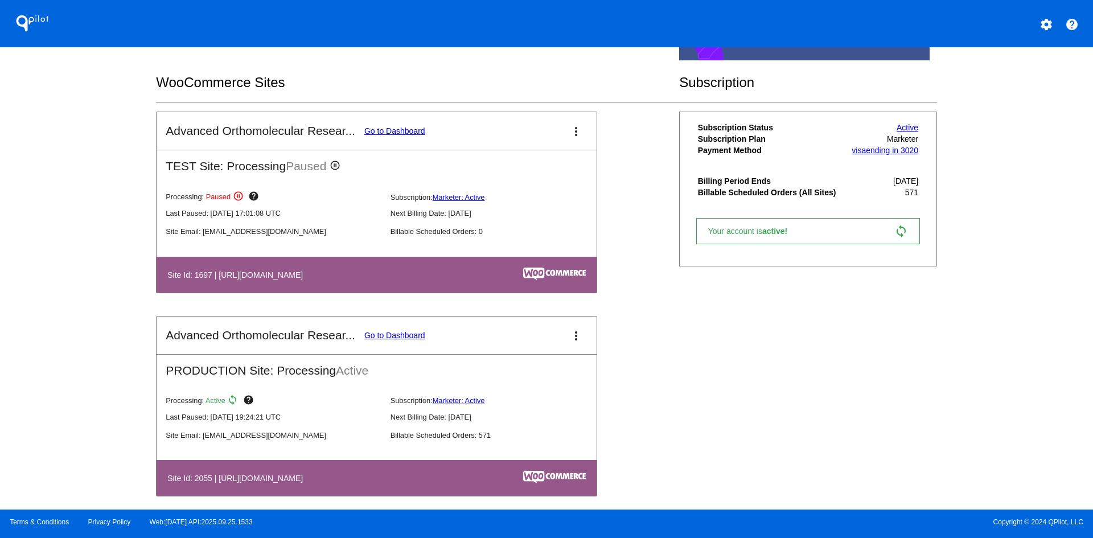
scroll to position [196, 0]
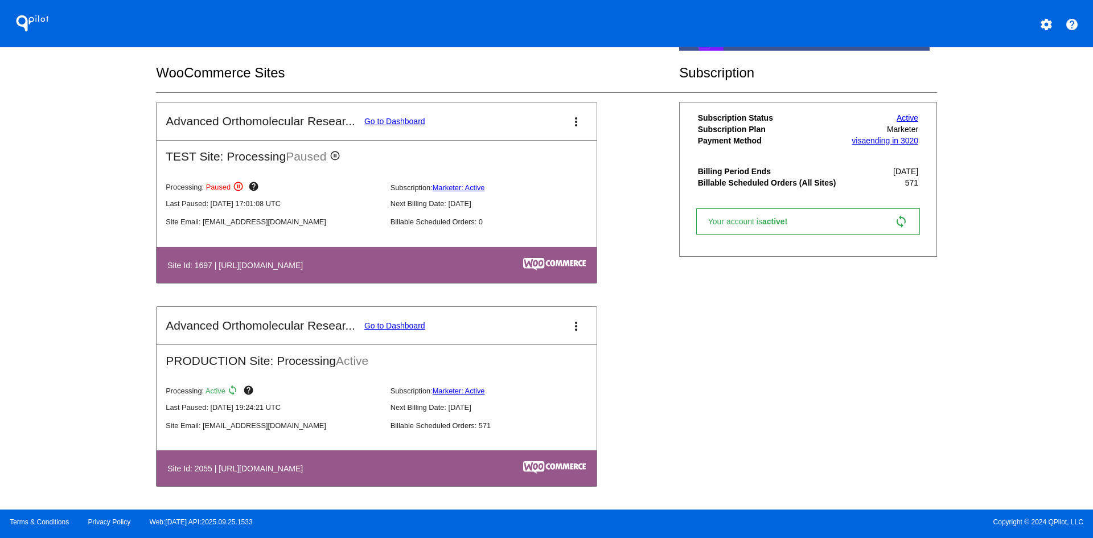
click at [231, 391] on mat-icon "sync" at bounding box center [234, 392] width 14 height 14
click at [359, 364] on span "Active" at bounding box center [352, 360] width 32 height 13
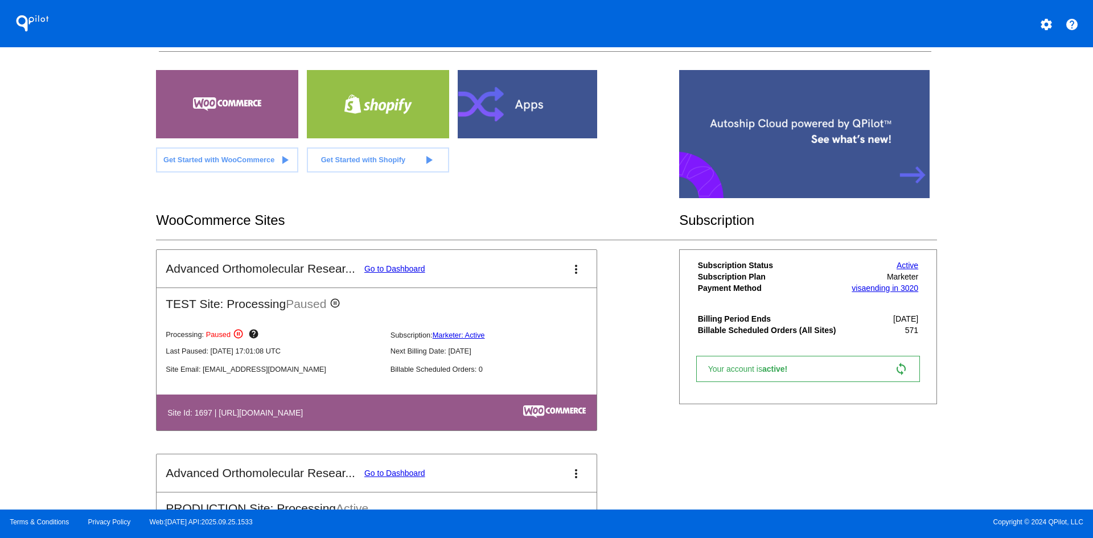
scroll to position [0, 0]
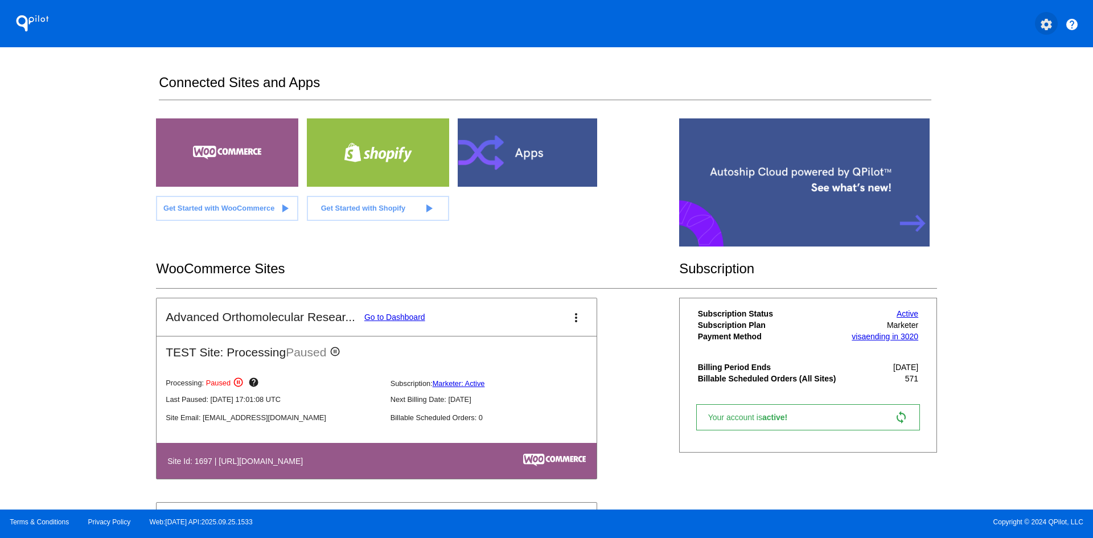
click at [1043, 22] on mat-icon "settings" at bounding box center [1047, 25] width 14 height 14
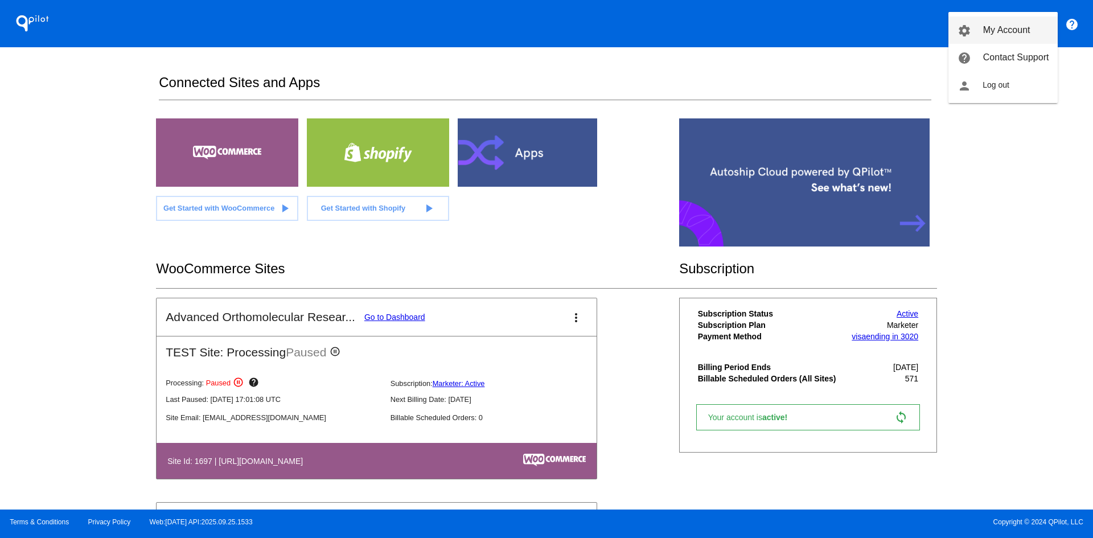
click at [1009, 39] on link "settings My Account" at bounding box center [1003, 30] width 109 height 27
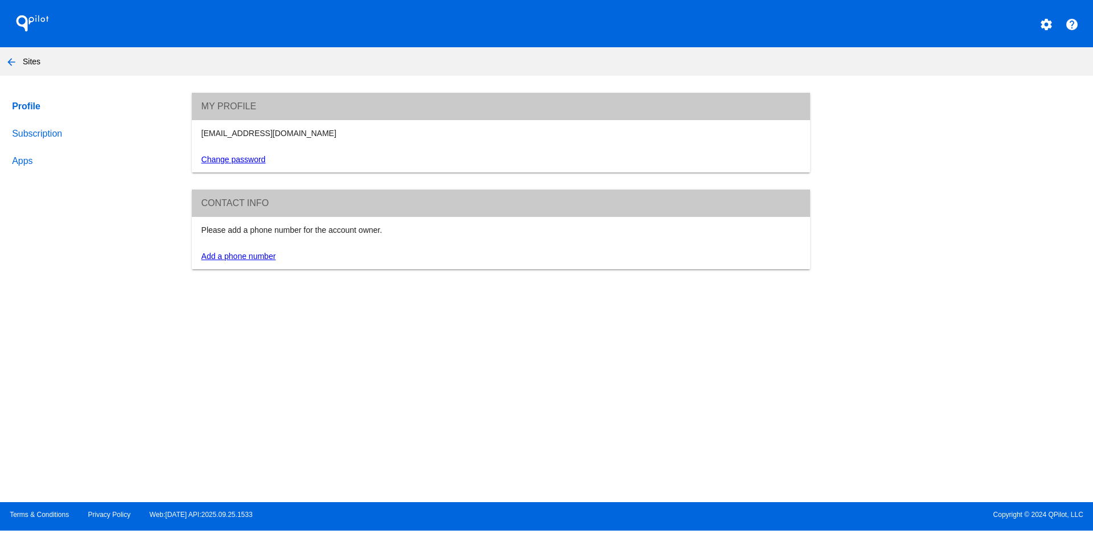
click at [46, 129] on link "Subscription" at bounding box center [91, 133] width 163 height 27
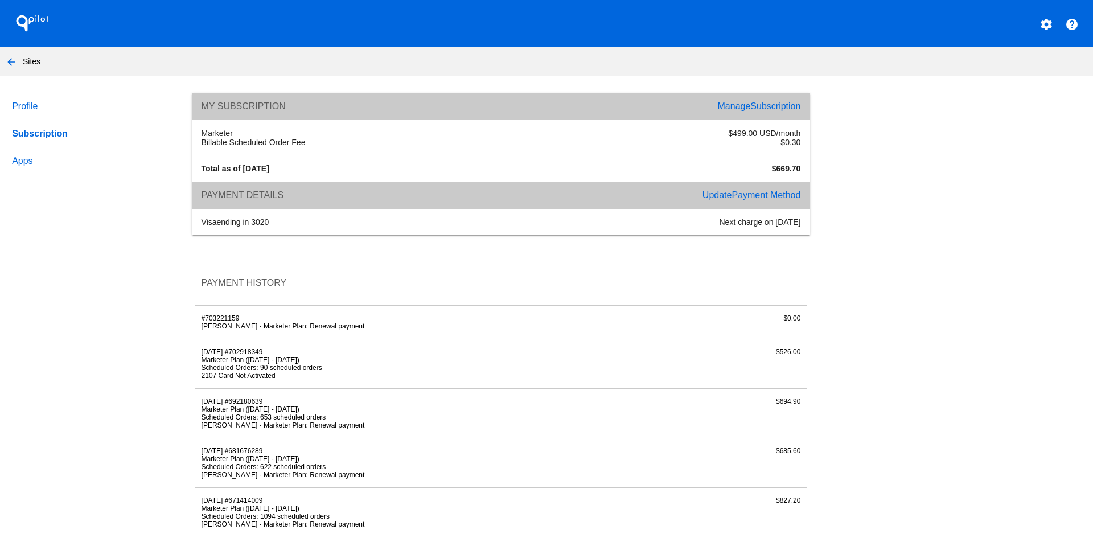
click at [276, 322] on li "[PERSON_NAME] - Marketer Plan: Renewal payment" at bounding box center [399, 326] width 395 height 8
click at [218, 354] on div "[DATE] #702918349 Marketer Plan ([DATE] - [DATE]) Scheduled Orders: 90 schedule…" at bounding box center [399, 364] width 408 height 32
click at [7, 59] on mat-icon "arrow_back" at bounding box center [12, 62] width 14 height 14
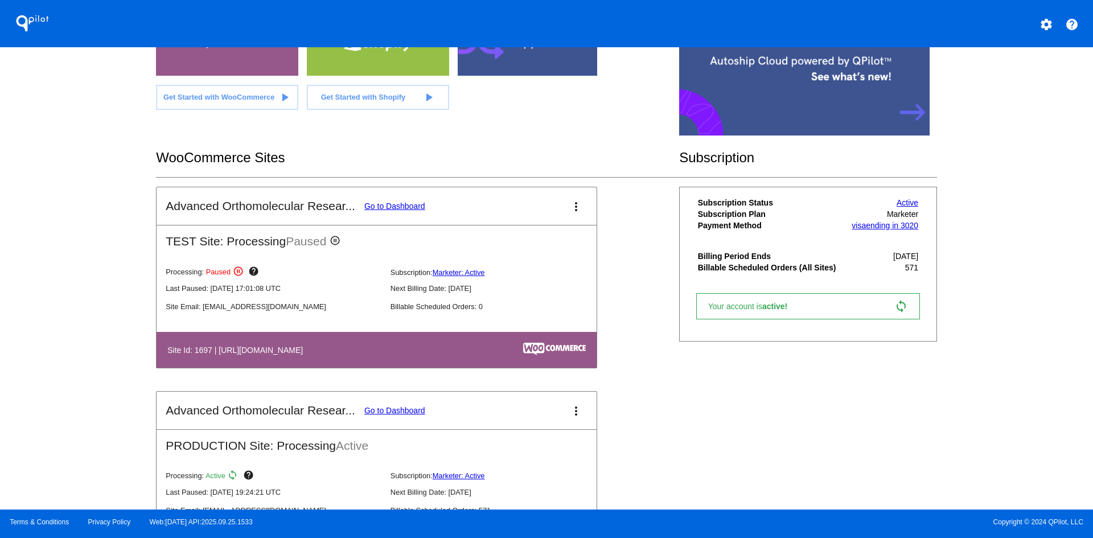
scroll to position [196, 0]
